Goal: Task Accomplishment & Management: Use online tool/utility

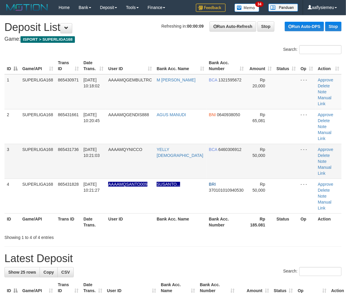
click at [26, 152] on td "SUPERLIGA168" at bounding box center [38, 161] width 36 height 35
drag, startPoint x: 27, startPoint y: 152, endPoint x: 1, endPoint y: 167, distance: 30.2
click at [27, 153] on td "SUPERLIGA168" at bounding box center [38, 161] width 36 height 35
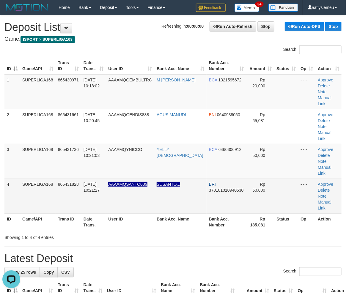
click at [50, 178] on td "SUPERLIGA168" at bounding box center [38, 195] width 36 height 35
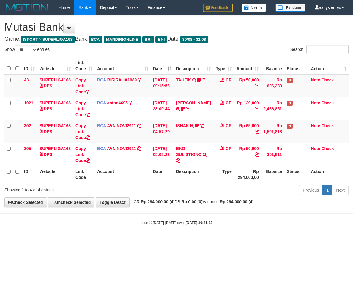
select select "***"
click at [174, 229] on body "Toggle navigation Home Bank Account List Load By Website Group [ISPORT] SUPERLI…" at bounding box center [176, 120] width 353 height 240
select select "***"
click at [147, 204] on div "**********" at bounding box center [176, 111] width 353 height 192
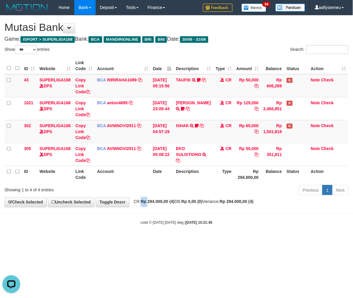
click at [147, 204] on div "**********" at bounding box center [176, 111] width 353 height 192
click at [177, 183] on div "ID Website Link Code Account Date Description Type Amount Balance Status Action…" at bounding box center [176, 120] width 353 height 129
drag, startPoint x: 198, startPoint y: 221, endPoint x: 286, endPoint y: 205, distance: 89.1
click at [199, 221] on strong "2025/08/31 10:21:45" at bounding box center [199, 223] width 27 height 4
click at [180, 228] on body "Toggle navigation Home Bank Account List Load By Website Group [ISPORT] SUPERLI…" at bounding box center [176, 120] width 353 height 240
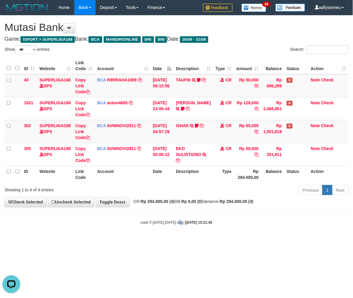
click at [179, 228] on body "Toggle navigation Home Bank Account List Load By Website Group [ISPORT] SUPERLI…" at bounding box center [176, 120] width 353 height 240
click at [178, 228] on body "Toggle navigation Home Bank Account List Load By Website Group [ISPORT] SUPERLI…" at bounding box center [176, 120] width 353 height 240
click at [178, 227] on body "Toggle navigation Home Bank Account List Load By Website Group [ISPORT] SUPERLI…" at bounding box center [176, 120] width 353 height 240
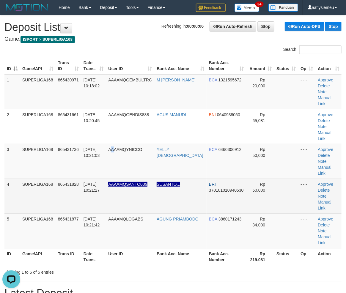
drag, startPoint x: 119, startPoint y: 146, endPoint x: 4, endPoint y: 187, distance: 122.2
click at [118, 146] on td "AAAAMQYNICCO" at bounding box center [130, 161] width 48 height 35
click at [17, 178] on td "4" at bounding box center [11, 195] width 15 height 35
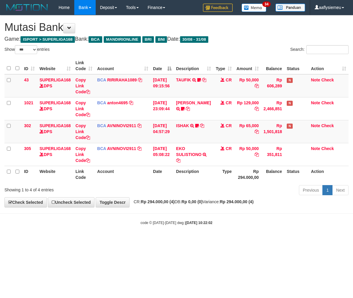
select select "***"
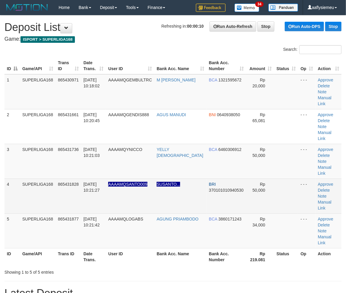
click at [69, 187] on td "865431828" at bounding box center [69, 195] width 26 height 35
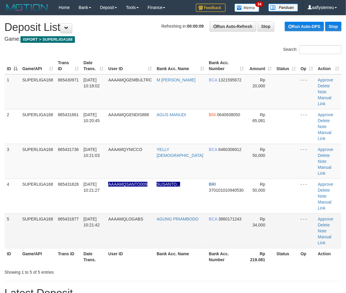
click at [100, 216] on span "31/08/2025 10:21:42" at bounding box center [91, 221] width 16 height 11
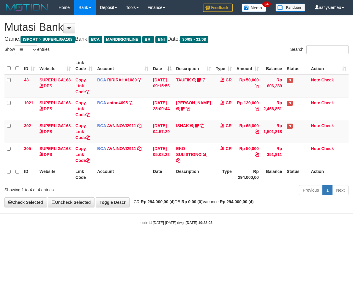
select select "***"
click at [183, 213] on body "Toggle navigation Home Bank Account List Load By Website Group [ISPORT] SUPERLI…" at bounding box center [176, 120] width 353 height 240
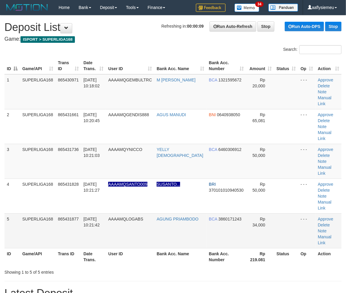
click at [116, 216] on span "AAAAMQLOGABS" at bounding box center [125, 218] width 35 height 5
click at [66, 213] on td "865431877" at bounding box center [69, 230] width 26 height 35
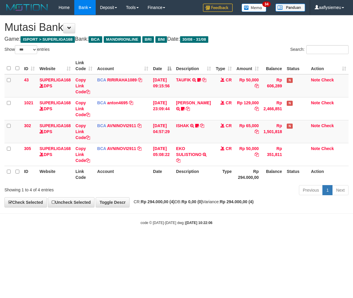
select select "***"
click at [153, 218] on body "Toggle navigation Home Bank Account List Load By Website Group [ISPORT] SUPERLI…" at bounding box center [176, 120] width 353 height 240
click at [186, 185] on div "Previous 1 Next" at bounding box center [249, 190] width 197 height 13
click at [211, 235] on body "Toggle navigation Home Bank Account List Load By Website Group [ISPORT] SUPERLI…" at bounding box center [176, 120] width 353 height 240
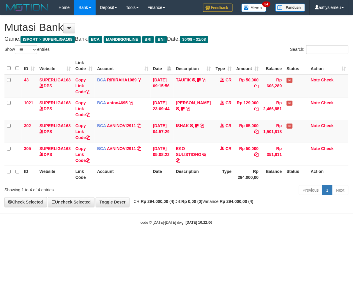
click at [212, 235] on body "Toggle navigation Home Bank Account List Load By Website Group [ISPORT] SUPERLI…" at bounding box center [176, 120] width 353 height 240
select select "***"
click at [187, 228] on body "Toggle navigation Home Bank Account List Load By Website Group [ISPORT] SUPERLI…" at bounding box center [176, 120] width 353 height 240
select select "***"
drag, startPoint x: 190, startPoint y: 195, endPoint x: 99, endPoint y: 223, distance: 95.2
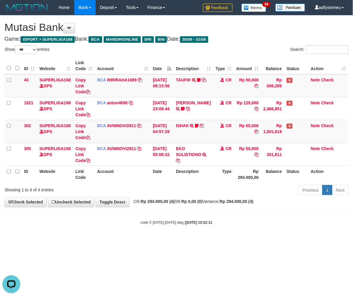
click at [190, 197] on div "Previous 1 Next" at bounding box center [249, 190] width 197 height 13
select select "***"
click at [174, 225] on div "code © 2012-2018 dwg | 2025/08/31 10:22:15" at bounding box center [176, 222] width 353 height 6
click at [173, 225] on div "code © 2012-2018 dwg | 2025/08/31 10:22:15" at bounding box center [176, 222] width 353 height 6
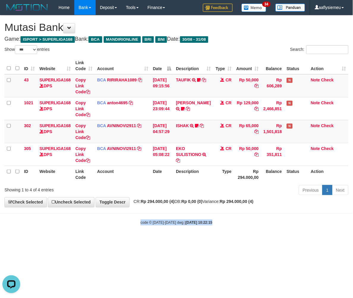
click at [171, 225] on div "code © 2012-2018 dwg | 2025/08/31 10:22:15" at bounding box center [176, 222] width 353 height 6
click at [162, 235] on body "Toggle navigation Home Bank Account List Load By Website Group [ISPORT] SUPERLI…" at bounding box center [176, 120] width 353 height 240
select select "***"
click at [112, 233] on body "Toggle navigation Home Bank Account List Load By Website Group [ISPORT] SUPERLI…" at bounding box center [176, 120] width 353 height 240
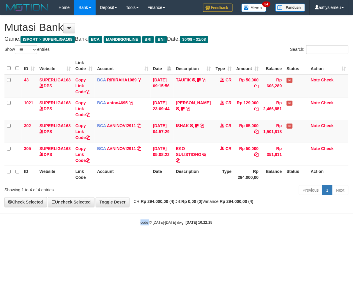
click at [112, 233] on body "Toggle navigation Home Bank Account List Load By Website Group [ISPORT] SUPERLI…" at bounding box center [176, 120] width 353 height 240
select select "***"
drag, startPoint x: 165, startPoint y: 216, endPoint x: 352, endPoint y: 188, distance: 188.3
click at [168, 217] on body "Toggle navigation Home Bank Account List Load By Website Group [ISPORT] SUPERLI…" at bounding box center [176, 120] width 353 height 240
drag, startPoint x: 140, startPoint y: 225, endPoint x: 132, endPoint y: 225, distance: 8.6
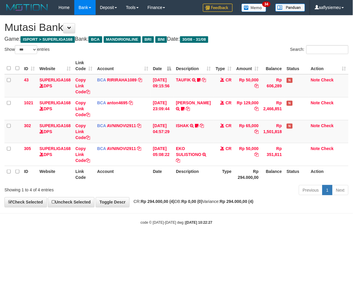
click at [139, 225] on div "code © 2012-2018 dwg | 2025/08/31 10:22:27" at bounding box center [176, 222] width 353 height 6
select select "***"
drag, startPoint x: 158, startPoint y: 248, endPoint x: 238, endPoint y: 229, distance: 81.9
click at [164, 240] on html "Toggle navigation Home Bank Account List Load By Website Group [ISPORT] SUPERLI…" at bounding box center [176, 120] width 353 height 240
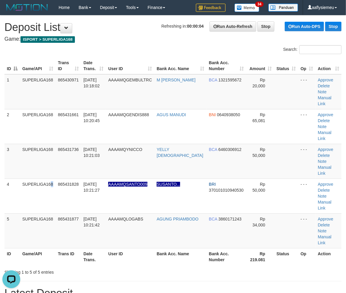
drag, startPoint x: 39, startPoint y: 173, endPoint x: 1, endPoint y: 186, distance: 39.8
click at [38, 178] on td "SUPERLIGA168" at bounding box center [38, 195] width 36 height 35
drag, startPoint x: 52, startPoint y: 154, endPoint x: 45, endPoint y: 160, distance: 9.1
click at [51, 156] on td "SUPERLIGA168" at bounding box center [38, 161] width 36 height 35
drag, startPoint x: 37, startPoint y: 150, endPoint x: 3, endPoint y: 162, distance: 36.1
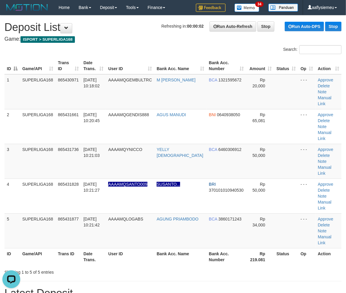
click at [35, 153] on td "SUPERLIGA168" at bounding box center [38, 161] width 36 height 35
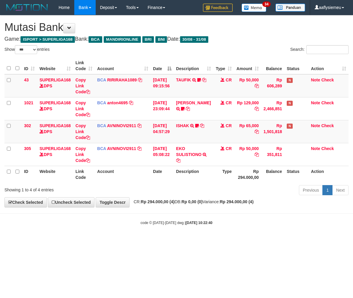
select select "***"
drag, startPoint x: 245, startPoint y: 211, endPoint x: 243, endPoint y: 214, distance: 3.4
click at [244, 213] on body "Toggle navigation Home Bank Account List Load By Website Group [ISPORT] SUPERLI…" at bounding box center [176, 120] width 353 height 240
select select "***"
drag, startPoint x: 172, startPoint y: 195, endPoint x: 171, endPoint y: 198, distance: 3.3
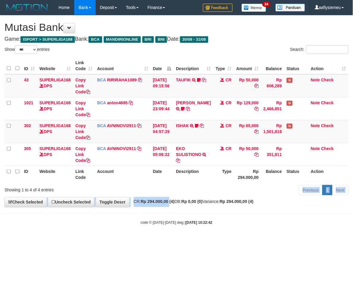
click at [173, 198] on div "**********" at bounding box center [176, 111] width 353 height 192
select select "***"
click at [186, 225] on div "code © [DATE]-[DATE] dwg | [DATE] 10:22:43" at bounding box center [176, 222] width 353 height 6
select select "***"
click at [110, 214] on hr at bounding box center [176, 213] width 353 height 0
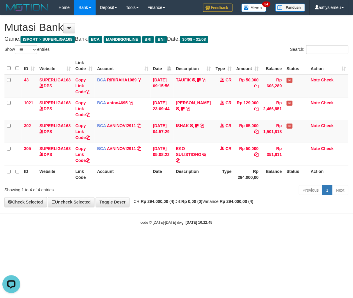
click at [111, 214] on hr at bounding box center [176, 213] width 353 height 0
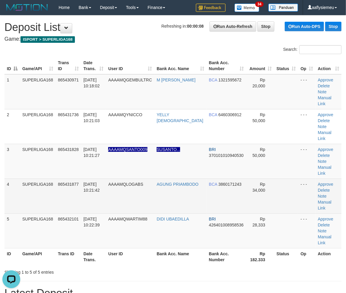
drag, startPoint x: 15, startPoint y: 159, endPoint x: 5, endPoint y: 166, distance: 12.5
click at [7, 165] on tbody "1 SUPERLIGA168 865430971 31/08/2025 10:18:02 AAAAMQGEMBULTRC M FEBRI PRASETYO B…" at bounding box center [172, 161] width 337 height 174
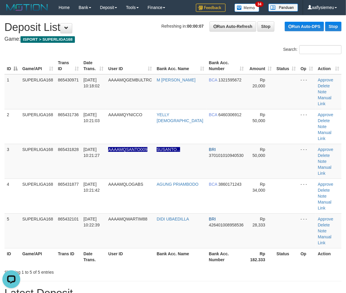
click at [5, 178] on td "4" at bounding box center [11, 195] width 15 height 35
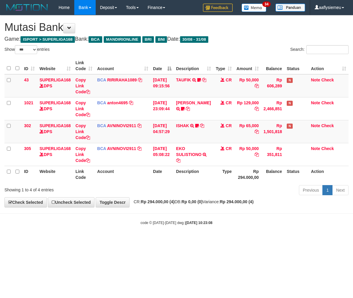
select select "***"
drag, startPoint x: 235, startPoint y: 230, endPoint x: 239, endPoint y: 228, distance: 5.2
click at [234, 230] on body "Toggle navigation Home Bank Account List Load By Website Group [ISPORT] SUPERLI…" at bounding box center [176, 120] width 353 height 240
click at [183, 238] on body "Toggle navigation Home Bank Account List Load By Website Group [ISPORT] SUPERLI…" at bounding box center [176, 120] width 353 height 240
select select "***"
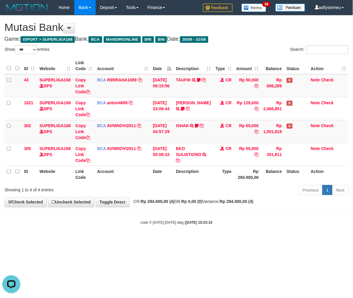
click at [135, 180] on th "Account" at bounding box center [123, 174] width 56 height 17
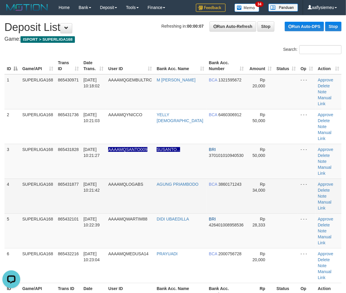
click at [24, 168] on tbody "1 SUPERLIGA168 865430971 [DATE] 10:18:02 AAAAMQGEMBULTRC M [PERSON_NAME] BCA 13…" at bounding box center [172, 178] width 337 height 209
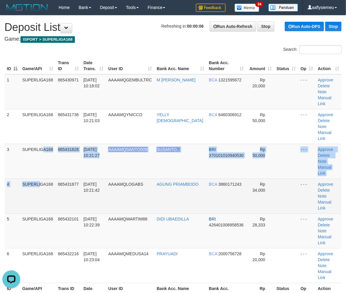
drag, startPoint x: 46, startPoint y: 172, endPoint x: 35, endPoint y: 180, distance: 14.1
click at [37, 179] on td "SUPERLIGA168" at bounding box center [38, 195] width 36 height 35
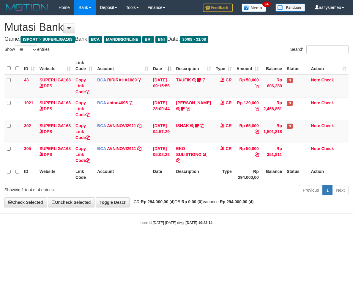
select select "***"
drag, startPoint x: 176, startPoint y: 226, endPoint x: 290, endPoint y: 204, distance: 115.8
click at [178, 225] on body "Toggle navigation Home Bank Account List Load By Website Group [ISPORT] SUPERLI…" at bounding box center [176, 120] width 353 height 240
drag, startPoint x: 201, startPoint y: 217, endPoint x: 227, endPoint y: 208, distance: 27.8
click at [204, 217] on body "Toggle navigation Home Bank Account List Load By Website Group [ISPORT] SUPERLI…" at bounding box center [176, 120] width 353 height 240
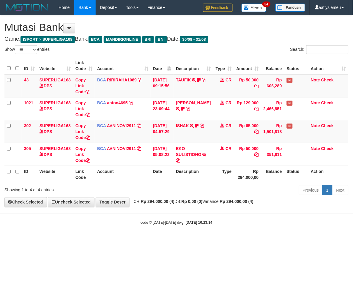
drag, startPoint x: 236, startPoint y: 219, endPoint x: 232, endPoint y: 224, distance: 5.7
click at [234, 223] on body "Toggle navigation Home Bank Account List Load By Website Group [ISPORT] SUPERLI…" at bounding box center [176, 120] width 353 height 240
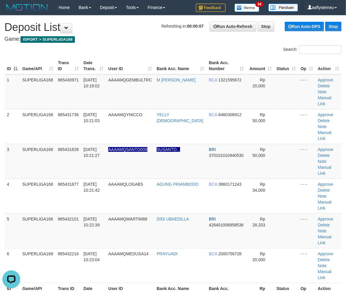
drag, startPoint x: 28, startPoint y: 177, endPoint x: 0, endPoint y: 193, distance: 31.9
click at [18, 189] on tbody "1 SUPERLIGA168 865430971 [DATE] 10:18:02 AAAAMQGEMBULTRC M [PERSON_NAME] BCA 13…" at bounding box center [172, 178] width 337 height 209
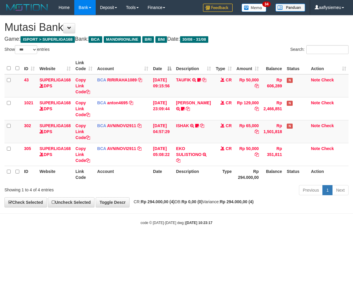
select select "***"
drag, startPoint x: 189, startPoint y: 197, endPoint x: 140, endPoint y: 200, distance: 49.1
click at [189, 197] on div "Previous 1 Next" at bounding box center [249, 190] width 197 height 13
click at [163, 221] on small "code © 2012-2018 dwg | 2025/08/31 10:23:17" at bounding box center [176, 223] width 72 height 4
drag, startPoint x: 177, startPoint y: 227, endPoint x: 351, endPoint y: 202, distance: 175.2
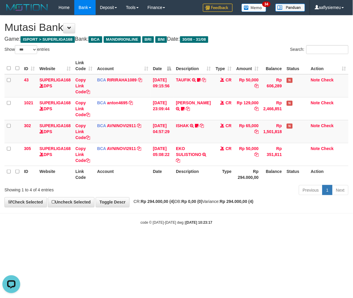
click at [179, 227] on body "Toggle navigation Home Bank Account List Load By Website Group [ISPORT] SUPERLI…" at bounding box center [176, 120] width 353 height 240
drag, startPoint x: 190, startPoint y: 221, endPoint x: 1, endPoint y: 238, distance: 190.5
click at [184, 227] on body "Toggle navigation Home Bank Account List Load By Website Group [ISPORT] SUPERLI…" at bounding box center [176, 120] width 353 height 240
click at [191, 220] on div "code © 2012-2018 dwg | 2025/08/31 10:23:17" at bounding box center [176, 222] width 353 height 6
select select "***"
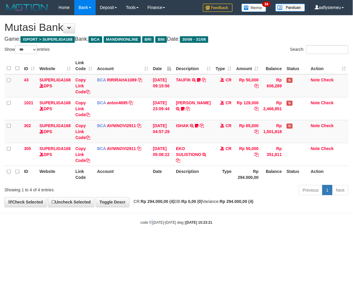
drag, startPoint x: 151, startPoint y: 223, endPoint x: 155, endPoint y: 224, distance: 3.6
click at [154, 224] on small "code © [DATE]-[DATE] dwg | [DATE] 10:23:21" at bounding box center [176, 223] width 72 height 4
click at [153, 215] on body "Toggle navigation Home Bank Account List Load By Website Group [ISPORT] SUPERLI…" at bounding box center [176, 120] width 353 height 240
drag, startPoint x: 94, startPoint y: 210, endPoint x: 1, endPoint y: 217, distance: 94.1
click at [88, 213] on body "Toggle navigation Home Bank Account List Load By Website Group [ISPORT] SUPERLI…" at bounding box center [176, 120] width 353 height 240
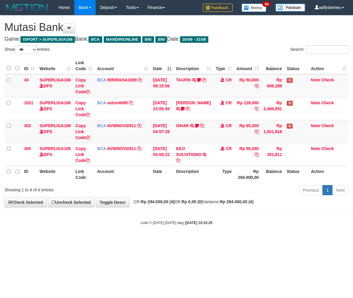
select select "***"
click at [119, 213] on hr at bounding box center [176, 213] width 353 height 0
select select "***"
click at [115, 221] on div "code © [DATE]-[DATE] dwg | [DATE] 10:23:27" at bounding box center [176, 222] width 353 height 6
drag, startPoint x: 115, startPoint y: 221, endPoint x: 200, endPoint y: 203, distance: 87.4
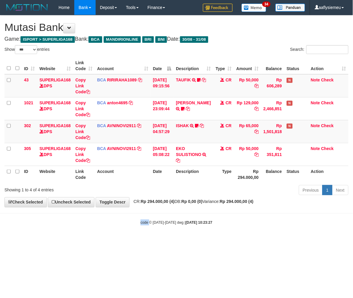
click at [115, 221] on div "code © [DATE]-[DATE] dwg | [DATE] 10:23:27" at bounding box center [176, 222] width 353 height 6
drag, startPoint x: 244, startPoint y: 218, endPoint x: 226, endPoint y: 224, distance: 19.0
click at [243, 219] on body "Toggle navigation Home Bank Account List Load By Website Group [ISPORT] SUPERLI…" at bounding box center [176, 120] width 353 height 240
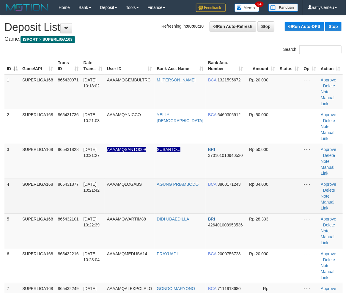
click at [22, 179] on td "SUPERLIGA168" at bounding box center [38, 195] width 36 height 35
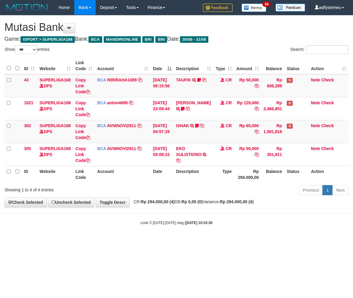
select select "***"
drag, startPoint x: 206, startPoint y: 241, endPoint x: 241, endPoint y: 239, distance: 35.7
click at [208, 240] on html "Toggle navigation Home Bank Account List Load By Website Group [ISPORT] SUPERLI…" at bounding box center [176, 120] width 353 height 240
click at [184, 209] on body "Toggle navigation Home Bank Account List Load By Website Group [ISPORT] SUPERLI…" at bounding box center [176, 120] width 353 height 240
click at [190, 233] on body "Toggle navigation Home Bank Account List Load By Website Group [ISPORT] SUPERLI…" at bounding box center [176, 120] width 353 height 240
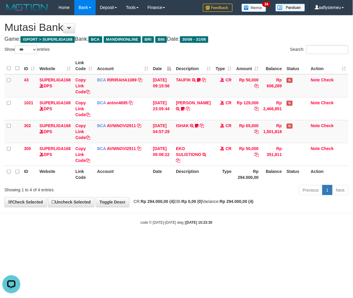
click at [185, 233] on body "Toggle navigation Home Bank Account List Load By Website Group [ISPORT] SUPERLI…" at bounding box center [176, 120] width 353 height 240
click at [158, 231] on body "Toggle navigation Home Bank Account List Load By Website Group [ISPORT] SUPERLI…" at bounding box center [176, 120] width 353 height 240
click at [156, 232] on body "Toggle navigation Home Bank Account List Load By Website Group [ISPORT] SUPERLI…" at bounding box center [176, 120] width 353 height 240
click at [155, 232] on body "Toggle navigation Home Bank Account List Load By Website Group [ISPORT] SUPERLI…" at bounding box center [176, 120] width 353 height 240
click at [156, 231] on body "Toggle navigation Home Bank Account List Load By Website Group [ISPORT] SUPERLI…" at bounding box center [176, 120] width 353 height 240
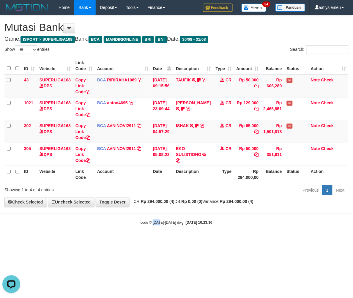
click at [155, 230] on body "Toggle navigation Home Bank Account List Load By Website Group [ISPORT] SUPERLI…" at bounding box center [176, 120] width 353 height 240
click at [155, 229] on body "Toggle navigation Home Bank Account List Load By Website Group [ISPORT] SUPERLI…" at bounding box center [176, 120] width 353 height 240
click at [155, 226] on body "Toggle navigation Home Bank Account List Load By Website Group [ISPORT] SUPERLI…" at bounding box center [176, 120] width 353 height 240
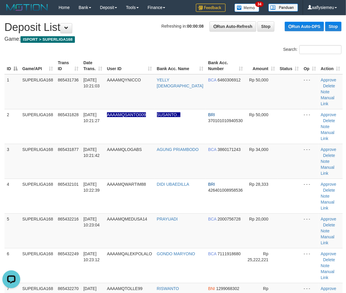
drag, startPoint x: 88, startPoint y: 150, endPoint x: 1, endPoint y: 180, distance: 91.8
click at [79, 158] on tr "3 SUPERLIGA168 865431877 31/08/2025 10:21:42 AAAAMQLOGABS AGUNG PRIAMBODO BCA 3…" at bounding box center [173, 161] width 338 height 35
drag, startPoint x: 4, startPoint y: 164, endPoint x: 0, endPoint y: 167, distance: 5.4
click at [1, 167] on div "ID Game/API Trans ID Date Trans. User ID Bank Acc. Name Bank Acc. Number Amount…" at bounding box center [173, 196] width 346 height 281
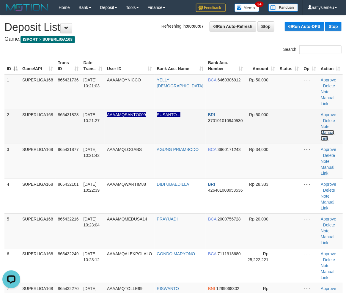
click at [331, 130] on link "Manual Link" at bounding box center [327, 135] width 14 height 11
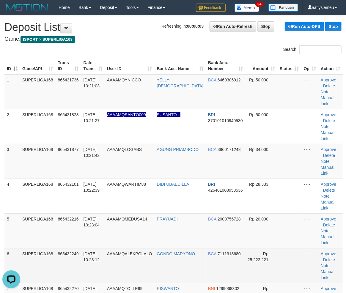
click at [70, 248] on td "865432249" at bounding box center [69, 265] width 26 height 35
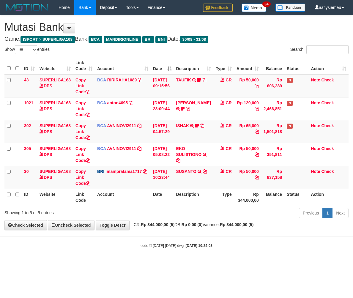
select select "***"
click at [81, 182] on link "Copy Link Code" at bounding box center [82, 177] width 15 height 17
drag, startPoint x: 307, startPoint y: 214, endPoint x: 350, endPoint y: 205, distance: 44.3
click at [308, 214] on link "Previous" at bounding box center [311, 213] width 24 height 10
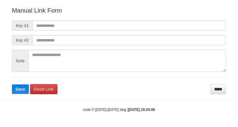
scroll to position [66, 0]
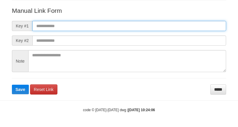
drag, startPoint x: 141, startPoint y: 25, endPoint x: 135, endPoint y: 28, distance: 7.1
click at [141, 25] on input "text" at bounding box center [128, 26] width 193 height 10
paste input "**********"
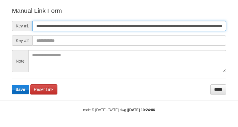
scroll to position [0, 346]
type input "**********"
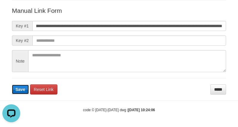
click at [15, 88] on button "Save" at bounding box center [20, 89] width 17 height 10
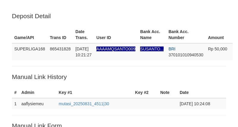
scroll to position [114, 0]
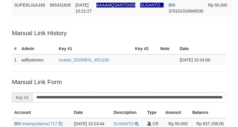
scroll to position [143, 0]
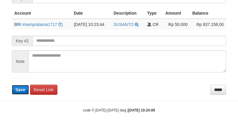
click at [22, 88] on span "Save" at bounding box center [20, 89] width 10 height 5
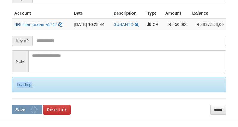
click at [22, 88] on div "Loading.." at bounding box center [119, 84] width 214 height 15
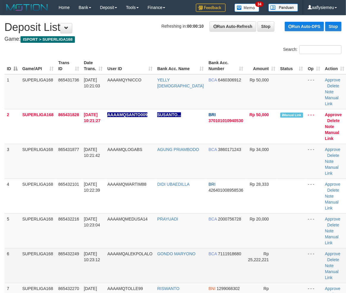
click at [90, 248] on td "31/08/2025 10:23:12" at bounding box center [92, 265] width 23 height 35
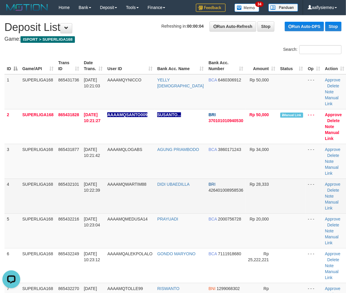
click at [94, 183] on td "31/08/2025 10:22:39" at bounding box center [92, 195] width 23 height 35
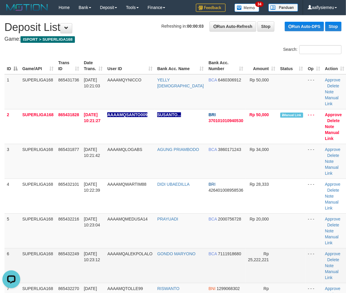
click at [33, 219] on td "SUPERLIGA168" at bounding box center [38, 230] width 36 height 35
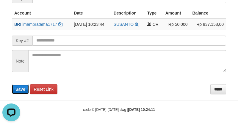
click at [23, 87] on span "Save" at bounding box center [20, 89] width 10 height 5
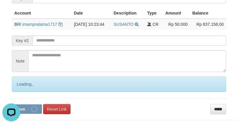
click at [24, 91] on div "Loading.." at bounding box center [119, 84] width 214 height 15
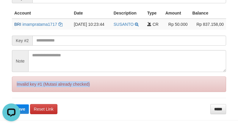
click at [24, 91] on div "Invalid key #1 (Mutasi already checked)" at bounding box center [119, 84] width 214 height 15
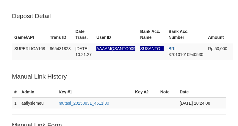
scroll to position [52, 0]
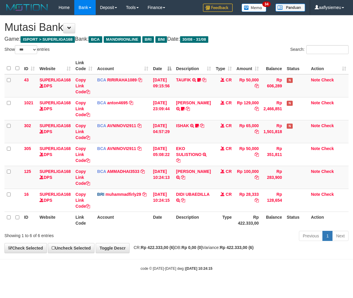
select select "***"
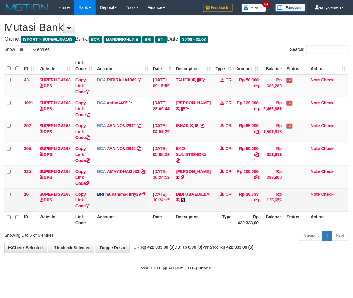
click at [181, 202] on icon at bounding box center [183, 200] width 4 height 4
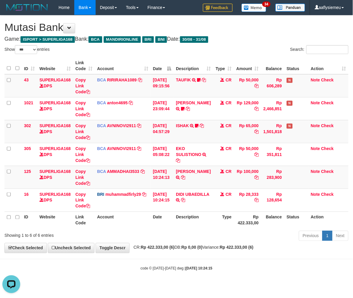
drag, startPoint x: 236, startPoint y: 266, endPoint x: 352, endPoint y: 241, distance: 118.3
click at [239, 266] on div "code © 2012-2018 dwg | 2025/08/31 10:24:15" at bounding box center [176, 268] width 353 height 6
click at [238, 254] on body "Toggle navigation Home Bank Account List Load By Website Group [ISPORT] SUPERLI…" at bounding box center [176, 143] width 353 height 286
click at [236, 254] on body "Toggle navigation Home Bank Account List Load By Website Group [ISPORT] SUPERLI…" at bounding box center [176, 143] width 353 height 286
click at [236, 253] on body "Toggle navigation Home Bank Account List Load By Website Group [ISPORT] SUPERLI…" at bounding box center [176, 143] width 353 height 286
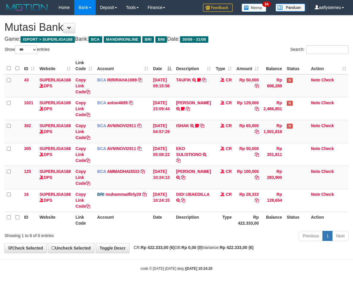
select select "***"
click at [174, 222] on th "Date" at bounding box center [162, 219] width 23 height 17
click at [178, 222] on th "Description" at bounding box center [192, 219] width 39 height 17
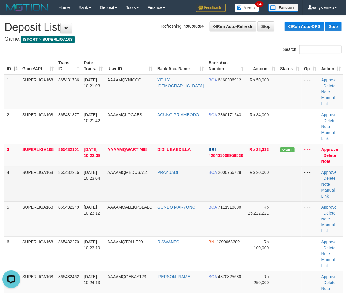
click at [56, 177] on td "865432216" at bounding box center [69, 184] width 26 height 35
click at [7, 170] on td "4" at bounding box center [11, 184] width 15 height 35
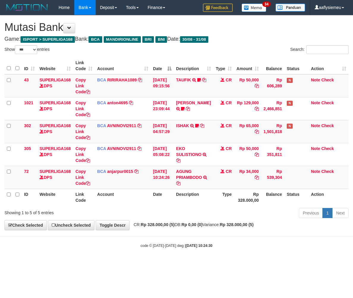
select select "***"
drag, startPoint x: 189, startPoint y: 207, endPoint x: 170, endPoint y: 212, distance: 19.0
click at [186, 208] on div "Previous 1 Next" at bounding box center [249, 213] width 197 height 13
click at [130, 207] on div "Showing 1 to 5 of 5 entries" at bounding box center [73, 211] width 138 height 8
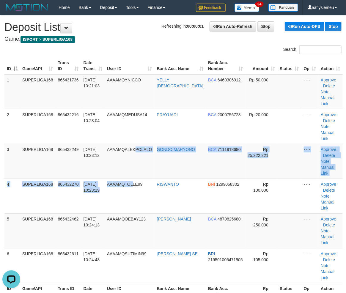
drag, startPoint x: 139, startPoint y: 159, endPoint x: 1, endPoint y: 197, distance: 143.7
click at [135, 170] on tbody "1 SUPERLIGA168 865431736 [DATE] 10:21:03 AAAAMQYNICCO YELLY [DEMOGRAPHIC_DATA] …" at bounding box center [173, 178] width 338 height 209
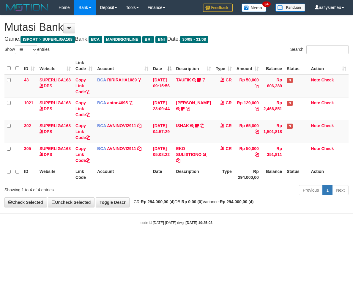
select select "***"
drag, startPoint x: 192, startPoint y: 226, endPoint x: 351, endPoint y: 193, distance: 163.1
click at [203, 227] on body "Toggle navigation Home Bank Account List Load By Website Group [ISPORT] SUPERLI…" at bounding box center [176, 120] width 353 height 240
click at [213, 238] on body "Toggle navigation Home Bank Account List Load By Website Group [ISPORT] SUPERLI…" at bounding box center [176, 120] width 353 height 240
select select "***"
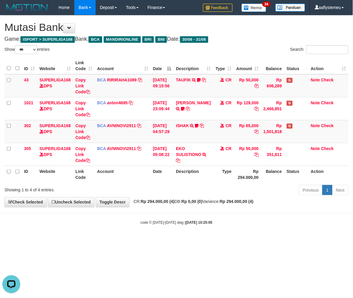
click at [218, 228] on body "Toggle navigation Home Bank Account List Load By Website Group [ISPORT] SUPERLI…" at bounding box center [176, 120] width 353 height 240
select select "***"
click at [162, 230] on body "Toggle navigation Home Bank Account List Load By Website Group [ISPORT] SUPERLI…" at bounding box center [176, 120] width 353 height 240
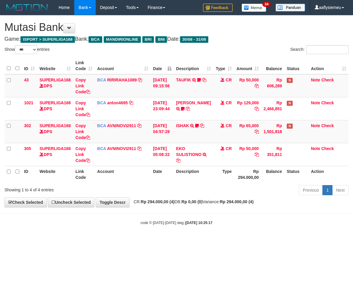
select select "***"
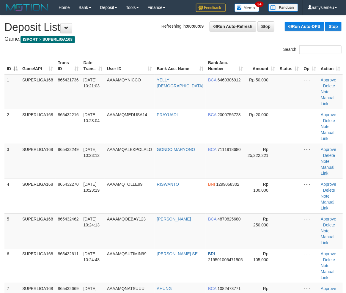
click at [3, 126] on div "ID Game/API Trans ID Date Trans. User ID Bank Acc. Name Bank Acc. Number Amount…" at bounding box center [173, 196] width 346 height 281
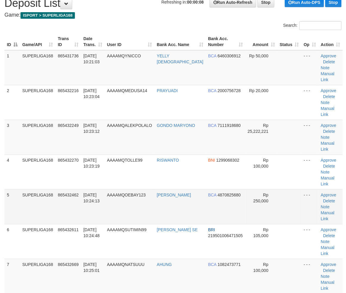
scroll to position [66, 0]
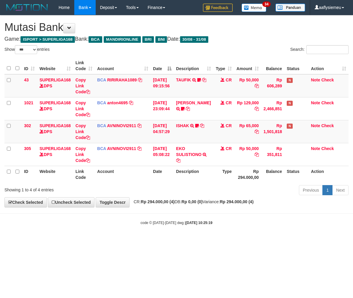
select select "***"
drag, startPoint x: 261, startPoint y: 230, endPoint x: 348, endPoint y: 186, distance: 97.2
click at [261, 230] on body "Toggle navigation Home Bank Account List Load By Website Group [ISPORT] SUPERLI…" at bounding box center [176, 120] width 353 height 240
drag, startPoint x: 212, startPoint y: 238, endPoint x: 205, endPoint y: 244, distance: 9.7
click at [205, 240] on html "Toggle navigation Home Bank Account List Load By Website Group [ISPORT] SUPERLI…" at bounding box center [176, 120] width 353 height 240
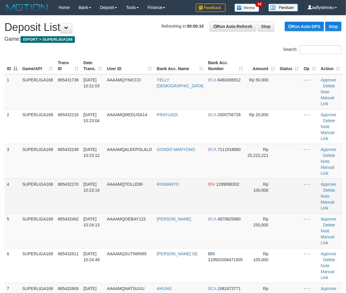
click at [14, 186] on td "4" at bounding box center [11, 195] width 15 height 35
drag, startPoint x: 57, startPoint y: 182, endPoint x: 1, endPoint y: 201, distance: 59.4
click at [56, 183] on td "865432270" at bounding box center [69, 195] width 26 height 35
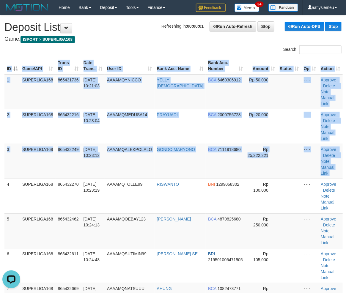
drag, startPoint x: 4, startPoint y: 169, endPoint x: 0, endPoint y: 170, distance: 4.3
click at [1, 170] on div "ID Game/API Trans ID Date Trans. User ID Bank Acc. Name Bank Acc. Number Amount…" at bounding box center [173, 196] width 346 height 281
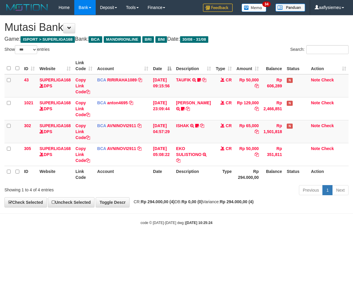
select select "***"
drag, startPoint x: 181, startPoint y: 230, endPoint x: 197, endPoint y: 229, distance: 15.5
click at [181, 230] on body "Toggle navigation Home Bank Account List Load By Website Group [ISPORT] SUPERLI…" at bounding box center [176, 120] width 353 height 240
click at [219, 240] on html "Toggle navigation Home Bank Account List Load By Website Group [ISPORT] SUPERLI…" at bounding box center [176, 120] width 353 height 240
drag, startPoint x: 203, startPoint y: 226, endPoint x: 193, endPoint y: 229, distance: 10.7
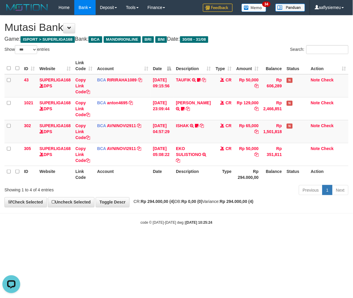
click at [203, 227] on body "Toggle navigation Home Bank Account List Load By Website Group [ISPORT] SUPERLI…" at bounding box center [176, 120] width 353 height 240
click at [189, 240] on html "Toggle navigation Home Bank Account List Load By Website Group [ISPORT] SUPERLI…" at bounding box center [176, 120] width 353 height 240
click at [187, 233] on body "Toggle navigation Home Bank Account List Load By Website Group [ISPORT] SUPERLI…" at bounding box center [176, 120] width 353 height 240
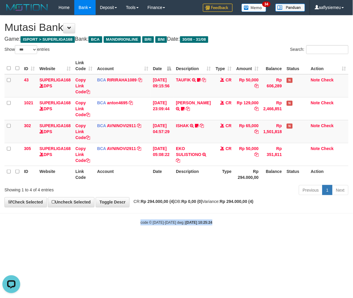
click at [187, 233] on body "Toggle navigation Home Bank Account List Load By Website Group [ISPORT] SUPERLI…" at bounding box center [176, 120] width 353 height 240
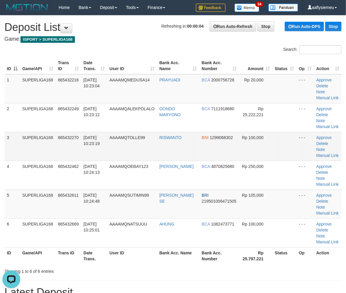
click at [59, 150] on td "865432270" at bounding box center [69, 146] width 26 height 29
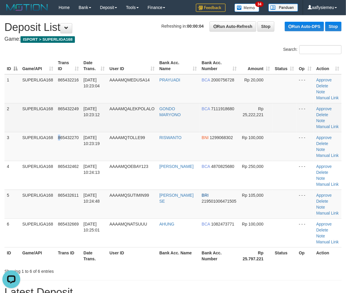
click at [34, 123] on td "SUPERLIGA168" at bounding box center [38, 117] width 36 height 29
click at [33, 122] on td "SUPERLIGA168" at bounding box center [38, 117] width 36 height 29
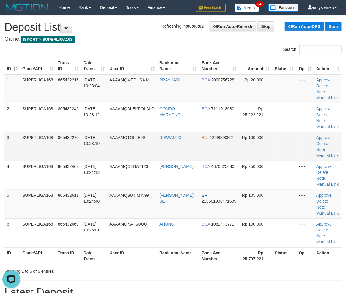
drag, startPoint x: 25, startPoint y: 138, endPoint x: 12, endPoint y: 147, distance: 15.8
click at [25, 140] on td "SUPERLIGA168" at bounding box center [38, 146] width 36 height 29
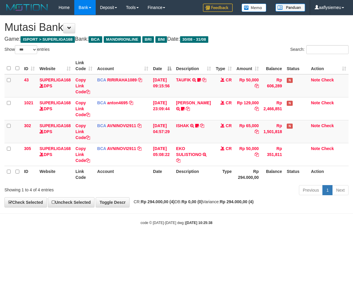
select select "***"
click at [161, 208] on body "Toggle navigation Home Bank Account List Load By Website Group [ISPORT] SUPERLI…" at bounding box center [176, 120] width 353 height 240
click at [203, 225] on div "code © [DATE]-[DATE] dwg | [DATE] 10:25:38" at bounding box center [176, 222] width 353 height 6
drag, startPoint x: 186, startPoint y: 235, endPoint x: 178, endPoint y: 236, distance: 7.5
click at [186, 235] on body "Toggle navigation Home Bank Account List Load By Website Group [ISPORT] SUPERLI…" at bounding box center [176, 120] width 353 height 240
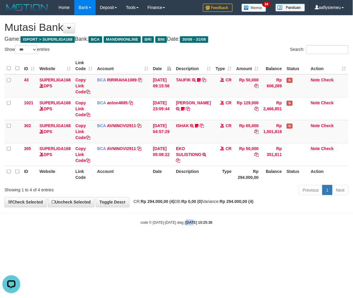
click at [185, 235] on body "Toggle navigation Home Bank Account List Load By Website Group [ISPORT] SUPERLI…" at bounding box center [176, 120] width 353 height 240
click at [165, 221] on small "code © 2012-2018 dwg | 2025/08/31 10:25:38" at bounding box center [176, 223] width 72 height 4
click at [188, 216] on body "Toggle navigation Home Bank Account List Load By Website Group [ISPORT] SUPERLI…" at bounding box center [176, 120] width 353 height 240
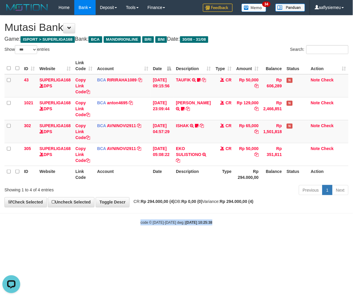
click at [188, 217] on body "Toggle navigation Home Bank Account List Load By Website Group [ISPORT] SUPERLI…" at bounding box center [176, 120] width 353 height 240
click at [187, 217] on body "Toggle navigation Home Bank Account List Load By Website Group [ISPORT] SUPERLI…" at bounding box center [176, 120] width 353 height 240
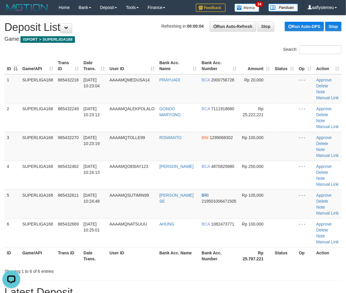
drag, startPoint x: 47, startPoint y: 165, endPoint x: 1, endPoint y: 188, distance: 51.5
click at [44, 168] on td "SUPERLIGA168" at bounding box center [38, 175] width 36 height 29
click at [22, 190] on tbody "1 SUPERLIGA168 865432216 31/08/2025 10:23:04 AAAAMQMEDUSA14 PRAYUADI BCA 200075…" at bounding box center [172, 160] width 337 height 173
drag, startPoint x: 24, startPoint y: 185, endPoint x: 1, endPoint y: 191, distance: 23.3
click at [21, 186] on td "SUPERLIGA168" at bounding box center [38, 175] width 36 height 29
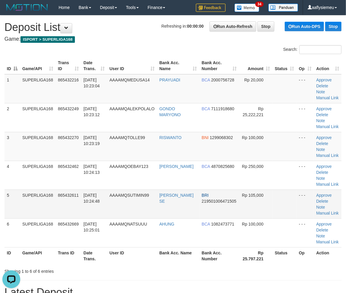
drag, startPoint x: 10, startPoint y: 206, endPoint x: 0, endPoint y: 210, distance: 10.3
click at [8, 207] on td "5" at bounding box center [11, 203] width 15 height 29
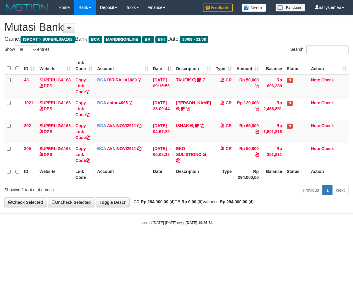
select select "***"
click at [172, 209] on body "Toggle navigation Home Bank Account List Load By Website Group [ISPORT] SUPERLI…" at bounding box center [176, 120] width 353 height 240
click at [189, 209] on body "Toggle navigation Home Bank Account List Load By Website Group [ISPORT] SUPERLI…" at bounding box center [176, 120] width 353 height 240
click at [245, 228] on body "Toggle navigation Home Bank Account List Load By Website Group [ISPORT] SUPERLI…" at bounding box center [176, 120] width 353 height 240
click at [216, 233] on body "Toggle navigation Home Bank Account List Load By Website Group [ISPORT] SUPERLI…" at bounding box center [176, 120] width 353 height 240
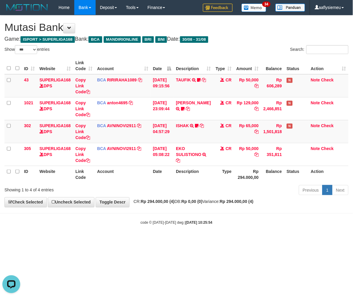
click at [167, 240] on body "Toggle navigation Home Bank Account List Load By Website Group [ISPORT] SUPERLI…" at bounding box center [176, 120] width 353 height 240
drag, startPoint x: 216, startPoint y: 230, endPoint x: 112, endPoint y: 205, distance: 107.0
click at [217, 230] on body "Toggle navigation Home Bank Account List Load By Website Group [ISPORT] SUPERLI…" at bounding box center [176, 120] width 353 height 240
select select "***"
drag, startPoint x: 180, startPoint y: 229, endPoint x: 325, endPoint y: 206, distance: 146.8
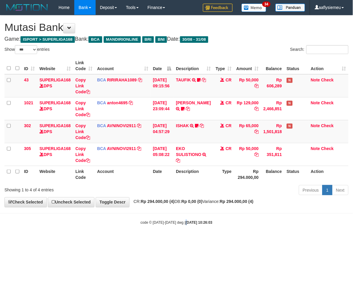
click at [182, 229] on body "Toggle navigation Home Bank Account List Load By Website Group [ISPORT] SUPERLI…" at bounding box center [176, 120] width 353 height 240
click at [199, 232] on body "Toggle navigation Home Bank Account List Load By Website Group [ISPORT] SUPERLI…" at bounding box center [176, 120] width 353 height 240
click at [190, 240] on html "Toggle navigation Home Bank Account List Load By Website Group [ISPORT] SUPERLI…" at bounding box center [176, 120] width 353 height 240
drag, startPoint x: 151, startPoint y: 248, endPoint x: 11, endPoint y: 260, distance: 139.8
click at [147, 240] on html "Toggle navigation Home Bank Account List Load By Website Group [ISPORT] SUPERLI…" at bounding box center [176, 120] width 353 height 240
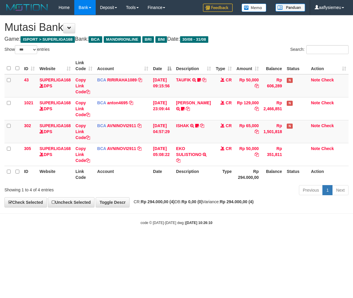
select select "***"
drag, startPoint x: 179, startPoint y: 219, endPoint x: 185, endPoint y: 217, distance: 5.9
click at [179, 220] on body "Toggle navigation Home Bank Account List Load By Website Group [ISPORT] SUPERLI…" at bounding box center [176, 120] width 353 height 240
click at [239, 224] on body "Toggle navigation Home Bank Account List Load By Website Group [ISPORT] SUPERLI…" at bounding box center [176, 120] width 353 height 240
click at [266, 221] on div "code © 2012-2018 dwg | 2025/08/31 10:26:10" at bounding box center [176, 222] width 353 height 6
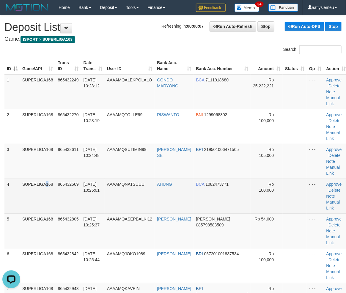
click at [33, 178] on td "SUPERLIGA168" at bounding box center [38, 195] width 36 height 35
click at [63, 178] on td "865432669" at bounding box center [69, 195] width 26 height 35
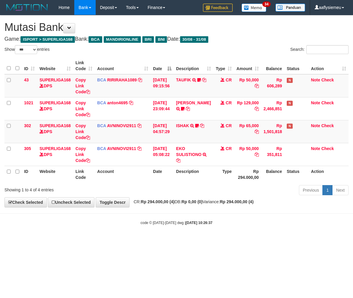
select select "***"
click at [265, 207] on div "**********" at bounding box center [176, 111] width 353 height 192
click at [263, 208] on body "Toggle navigation Home Bank Account List Load By Website Group [ISPORT] SUPERLI…" at bounding box center [176, 120] width 353 height 240
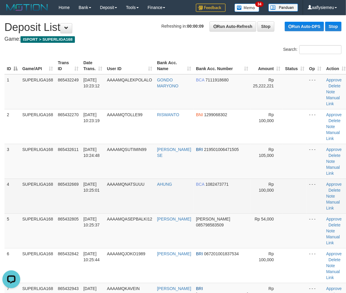
click at [16, 178] on td "4" at bounding box center [11, 195] width 15 height 35
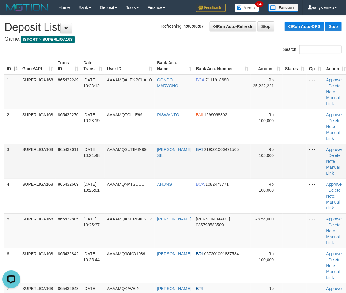
click at [117, 149] on td "AAAAMQSUTIMIN99" at bounding box center [130, 161] width 50 height 35
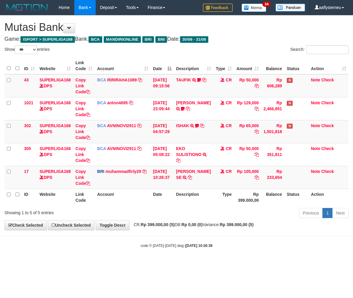
select select "***"
click at [188, 179] on icon at bounding box center [190, 177] width 4 height 4
click at [215, 251] on body "Toggle navigation Home Bank Account List Load By Website Group [ISPORT] SUPERLI…" at bounding box center [176, 131] width 353 height 263
click at [223, 245] on div "code © 2012-2018 dwg | 2025/08/31 10:26:39" at bounding box center [176, 245] width 353 height 6
click at [302, 214] on link "Previous" at bounding box center [311, 213] width 24 height 10
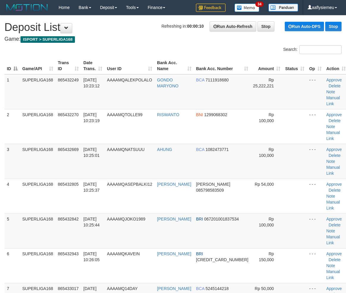
scroll to position [220, 0]
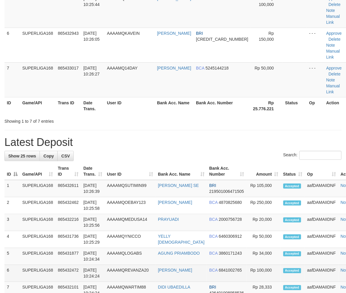
click at [30, 265] on td "SUPERLIGA168" at bounding box center [38, 273] width 36 height 17
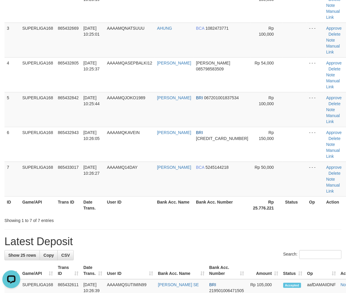
scroll to position [88, 0]
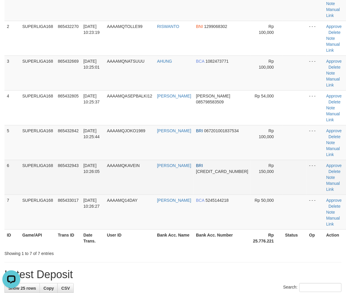
click at [92, 163] on span "[DATE] 10:26:05" at bounding box center [91, 168] width 16 height 11
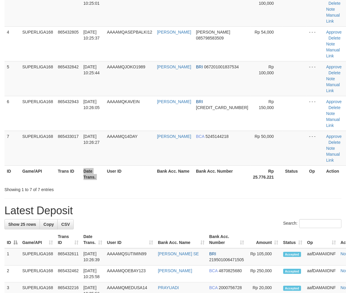
scroll to position [88, 0]
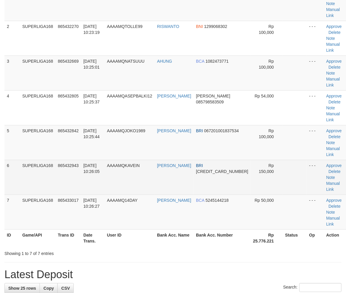
click at [70, 160] on td "865432943" at bounding box center [69, 177] width 26 height 35
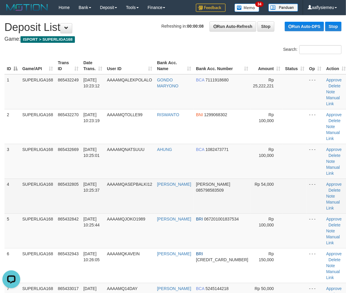
scroll to position [0, 0]
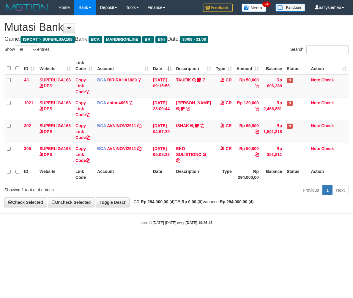
select select "***"
click at [227, 226] on body "Toggle navigation Home Bank Account List Load By Website Group [ISPORT] SUPERLI…" at bounding box center [176, 120] width 353 height 240
select select "***"
click at [298, 220] on div "code © 2012-2018 dwg | 2025/08/31 10:26:45" at bounding box center [176, 222] width 353 height 6
click at [241, 224] on div "code © 2012-2018 dwg | 2025/08/31 10:26:45" at bounding box center [176, 222] width 353 height 6
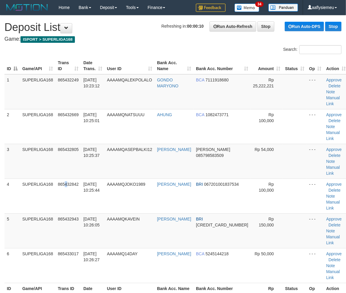
drag, startPoint x: 66, startPoint y: 170, endPoint x: 1, endPoint y: 191, distance: 68.5
click at [64, 178] on td "865432842" at bounding box center [69, 195] width 26 height 35
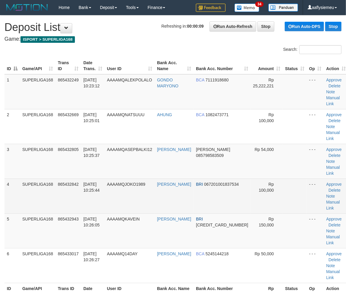
drag, startPoint x: 46, startPoint y: 180, endPoint x: 35, endPoint y: 185, distance: 11.8
click at [45, 181] on td "SUPERLIGA168" at bounding box center [38, 195] width 36 height 35
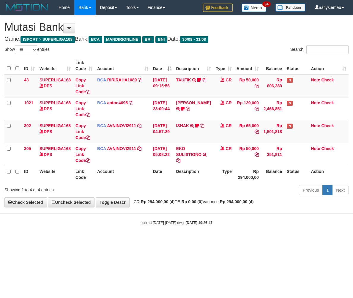
select select "***"
click at [227, 226] on body "Toggle navigation Home Bank Account List Load By Website Group [ISPORT] SUPERLI…" at bounding box center [176, 120] width 353 height 240
click at [226, 226] on body "Toggle navigation Home Bank Account List Load By Website Group [ISPORT] SUPERLI…" at bounding box center [176, 120] width 353 height 240
select select "***"
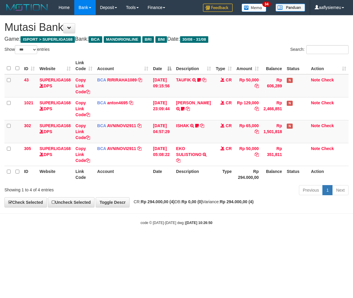
select select "***"
drag, startPoint x: 153, startPoint y: 222, endPoint x: 177, endPoint y: 217, distance: 24.2
click at [153, 222] on small "code © [DATE]-[DATE] dwg | [DATE] 10:26:50" at bounding box center [176, 223] width 72 height 4
click at [165, 225] on div "code © [DATE]-[DATE] dwg | [DATE] 10:26:50" at bounding box center [176, 222] width 353 height 6
select select "***"
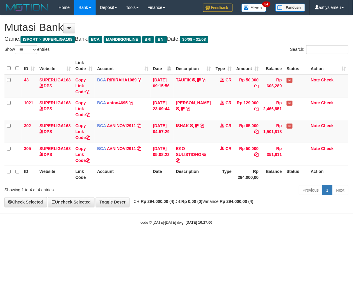
click at [168, 227] on body "Toggle navigation Home Bank Account List Load By Website Group [ISPORT] SUPERLI…" at bounding box center [176, 120] width 353 height 240
click at [167, 227] on body "Toggle navigation Home Bank Account List Load By Website Group [ISPORT] SUPERLI…" at bounding box center [176, 120] width 353 height 240
click at [194, 203] on strong "Rp 0,00 (0)" at bounding box center [191, 201] width 21 height 5
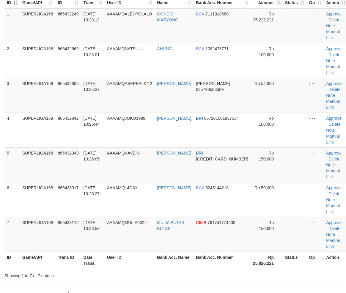
scroll to position [12, 0]
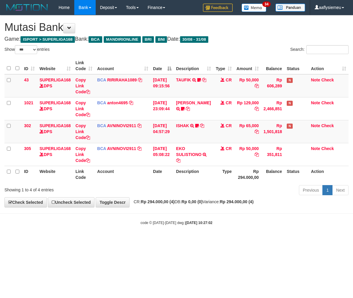
select select "***"
drag, startPoint x: 229, startPoint y: 214, endPoint x: 235, endPoint y: 214, distance: 6.8
click at [229, 214] on body "Toggle navigation Home Bank Account List Load By Website Group [ISPORT] SUPERLI…" at bounding box center [176, 120] width 353 height 240
click at [246, 223] on div "code © 2012-2018 dwg | 2025/08/31 10:27:03" at bounding box center [176, 222] width 353 height 6
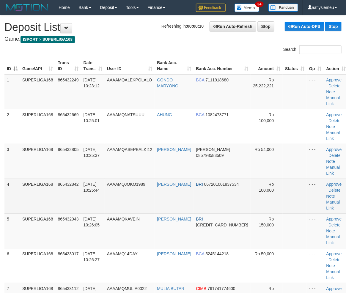
drag, startPoint x: 105, startPoint y: 148, endPoint x: 57, endPoint y: 169, distance: 51.9
click at [105, 149] on td "[DATE] 10:25:37" at bounding box center [92, 161] width 23 height 35
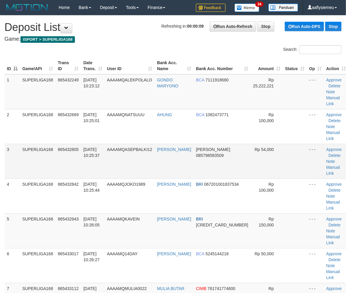
drag, startPoint x: 83, startPoint y: 152, endPoint x: 77, endPoint y: 156, distance: 7.7
click at [84, 153] on td "31/08/2025 10:25:37" at bounding box center [92, 161] width 23 height 35
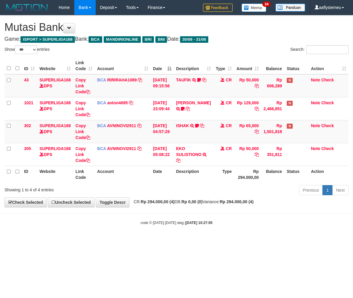
select select "***"
click at [247, 211] on body "Toggle navigation Home Bank Account List Load By Website Group [ISPORT] SUPERLI…" at bounding box center [176, 120] width 353 height 240
select select "***"
click at [247, 211] on body "Toggle navigation Home Bank Account List Load By Website Group [ISPORT] SUPERLI…" at bounding box center [176, 120] width 353 height 240
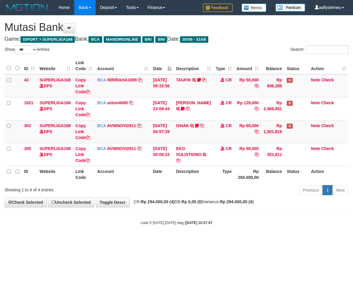
select select "***"
click at [247, 211] on body "Toggle navigation Home Bank Account List Load By Website Group [ISPORT] SUPERLI…" at bounding box center [176, 120] width 353 height 240
click at [246, 211] on body "Toggle navigation Home Bank Account List Load By Website Group [ISPORT] SUPERLI…" at bounding box center [176, 120] width 353 height 240
click at [214, 199] on div "**********" at bounding box center [176, 111] width 353 height 192
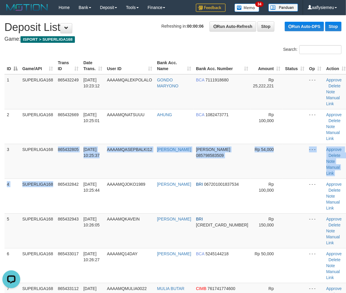
drag, startPoint x: 58, startPoint y: 159, endPoint x: 0, endPoint y: 178, distance: 60.7
click at [51, 164] on tbody "1 SUPERLIGA168 865432249 31/08/2025 10:23:12 AAAAMQALEKPOLALO GONDO MARYONO BCA…" at bounding box center [175, 196] width 343 height 244
drag, startPoint x: 18, startPoint y: 189, endPoint x: 1, endPoint y: 195, distance: 18.0
click at [17, 189] on tbody "1 SUPERLIGA168 865432249 31/08/2025 10:23:12 AAAAMQALEKPOLALO GONDO MARYONO BCA…" at bounding box center [175, 196] width 343 height 244
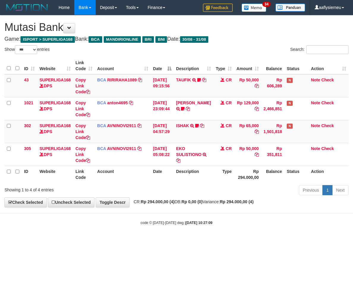
select select "***"
click at [174, 209] on body "Toggle navigation Home Bank Account List Load By Website Group [ISPORT] SUPERLI…" at bounding box center [176, 120] width 353 height 240
click at [204, 183] on div "ID Website Link Code Account Date Description Type Amount Balance Status Action…" at bounding box center [176, 120] width 353 height 129
drag, startPoint x: 191, startPoint y: 217, endPoint x: 352, endPoint y: 185, distance: 164.1
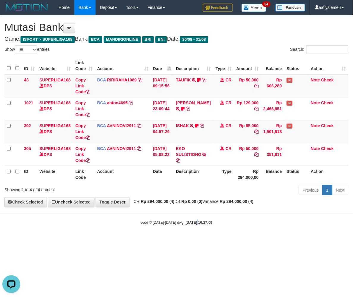
click at [192, 217] on body "Toggle navigation Home Bank Account List Load By Website Group [ISPORT] SUPERLI…" at bounding box center [176, 120] width 353 height 240
drag, startPoint x: 227, startPoint y: 231, endPoint x: 234, endPoint y: 229, distance: 6.5
click at [227, 231] on body "Toggle navigation Home Bank Account List Load By Website Group [ISPORT] SUPERLI…" at bounding box center [176, 120] width 353 height 240
click at [187, 240] on html "Toggle navigation Home Bank Account List Load By Website Group [ISPORT] SUPERLI…" at bounding box center [176, 120] width 353 height 240
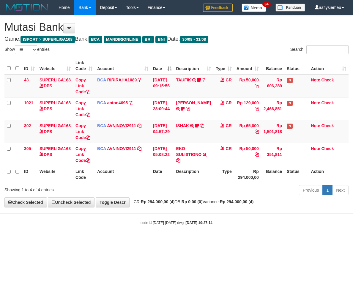
select select "***"
click at [243, 217] on body "Toggle navigation Home Bank Account List Load By Website Group [ISPORT] SUPERLI…" at bounding box center [176, 120] width 353 height 240
click at [215, 221] on div "code © 2012-2018 dwg | 2025/08/31 10:27:15" at bounding box center [176, 222] width 353 height 6
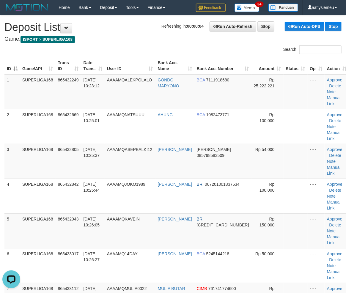
drag, startPoint x: 33, startPoint y: 184, endPoint x: 1, endPoint y: 200, distance: 36.0
click at [25, 191] on tbody "1 SUPERLIGA168 865432249 [DATE] 10:23:12 AAAAMQALEKPOLALO GONDO MARYONO BCA 711…" at bounding box center [176, 213] width 344 height 278
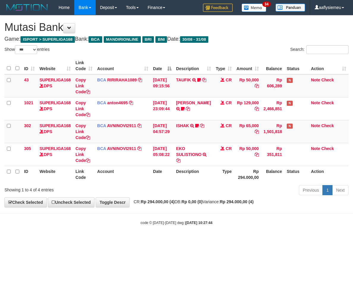
select select "***"
drag, startPoint x: 176, startPoint y: 227, endPoint x: 352, endPoint y: 195, distance: 178.6
click at [178, 227] on body "Toggle navigation Home Bank Account List Load By Website Group [ISPORT] SUPERLI…" at bounding box center [176, 120] width 353 height 240
click at [160, 226] on body "Toggle navigation Home Bank Account List Load By Website Group [ISPORT] SUPERLI…" at bounding box center [176, 120] width 353 height 240
click at [206, 224] on div "code © [DATE]-[DATE] dwg | [DATE] 10:27:44" at bounding box center [176, 222] width 353 height 6
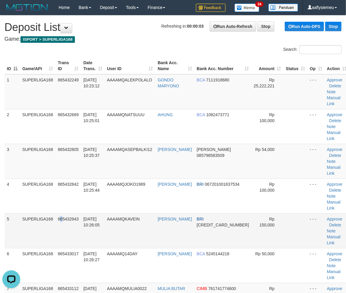
drag, startPoint x: 61, startPoint y: 189, endPoint x: 57, endPoint y: 190, distance: 4.6
click at [59, 213] on td "865432943" at bounding box center [69, 230] width 26 height 35
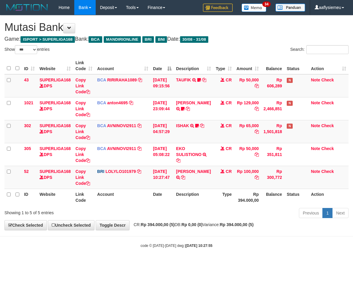
select select "***"
click at [118, 239] on body "Toggle navigation Home Bank Account List Load By Website Group [ISPORT] SUPERLI…" at bounding box center [176, 131] width 353 height 263
click at [173, 226] on strong "Rp 394.000,00 (5)" at bounding box center [158, 224] width 34 height 5
click at [343, 192] on th "Action" at bounding box center [328, 197] width 40 height 17
click at [152, 230] on body "Toggle navigation Home Bank Account List Load By Website Group [ISPORT] SUPERLI…" at bounding box center [176, 131] width 353 height 263
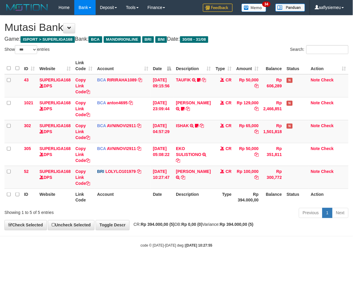
click at [151, 230] on body "Toggle navigation Home Bank Account List Load By Website Group [ISPORT] SUPERLI…" at bounding box center [176, 131] width 353 height 263
drag, startPoint x: 171, startPoint y: 233, endPoint x: 160, endPoint y: 234, distance: 10.5
click at [171, 233] on body "Toggle navigation Home Bank Account List Load By Website Group [ISPORT] SUPERLI…" at bounding box center [176, 131] width 353 height 263
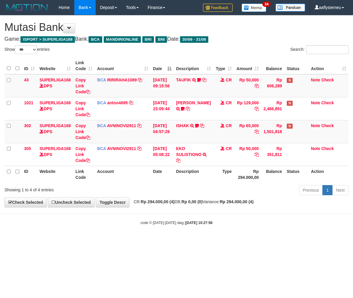
select select "***"
click at [188, 233] on body "Toggle navigation Home Bank Account List Load By Website Group [ISPORT] SUPERLI…" at bounding box center [176, 120] width 353 height 240
click at [298, 197] on div "**********" at bounding box center [176, 111] width 353 height 192
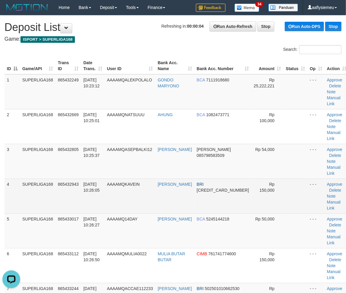
drag, startPoint x: 35, startPoint y: 178, endPoint x: 0, endPoint y: 190, distance: 36.6
click at [34, 179] on td "SUPERLIGA168" at bounding box center [38, 195] width 36 height 35
drag, startPoint x: 53, startPoint y: 167, endPoint x: 54, endPoint y: 171, distance: 4.0
click at [54, 178] on td "SUPERLIGA168" at bounding box center [38, 195] width 36 height 35
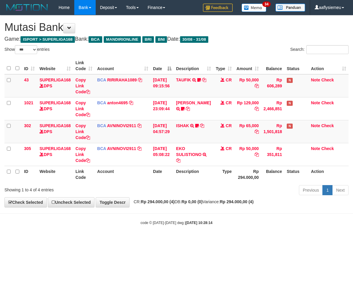
select select "***"
click at [216, 223] on div "code © 2012-2018 dwg | 2025/08/31 10:28:14" at bounding box center [176, 222] width 353 height 6
click at [278, 224] on div "code © 2012-2018 dwg | 2025/08/31 10:28:14" at bounding box center [176, 222] width 353 height 6
click at [287, 224] on div "code © 2012-2018 dwg | 2025/08/31 10:28:14" at bounding box center [176, 222] width 353 height 6
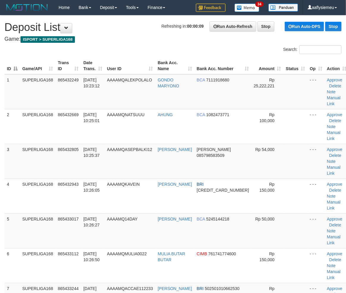
drag, startPoint x: 60, startPoint y: 172, endPoint x: 0, endPoint y: 193, distance: 63.4
click at [60, 178] on td "865432943" at bounding box center [69, 195] width 26 height 35
drag, startPoint x: 42, startPoint y: 188, endPoint x: 0, endPoint y: 199, distance: 43.0
click at [37, 191] on tbody "1 SUPERLIGA168 865432249 [DATE] 10:23:12 AAAAMQALEKPOLALO GONDO MARYONO BCA 711…" at bounding box center [176, 230] width 344 height 313
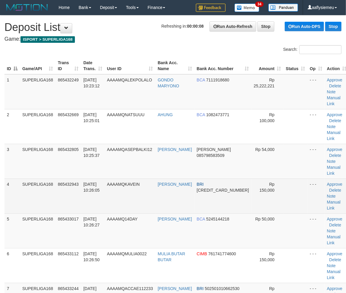
drag, startPoint x: 92, startPoint y: 145, endPoint x: 39, endPoint y: 170, distance: 59.3
click at [91, 146] on td "31/08/2025 10:25:37" at bounding box center [92, 161] width 23 height 35
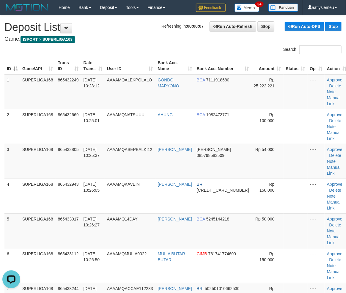
drag, startPoint x: 12, startPoint y: 187, endPoint x: 0, endPoint y: 189, distance: 12.1
click at [11, 187] on td "4" at bounding box center [11, 195] width 15 height 35
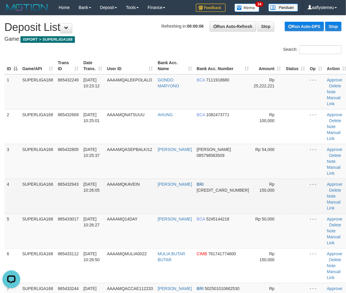
drag, startPoint x: 67, startPoint y: 162, endPoint x: 62, endPoint y: 166, distance: 7.0
click at [64, 178] on td "865432943" at bounding box center [69, 195] width 26 height 35
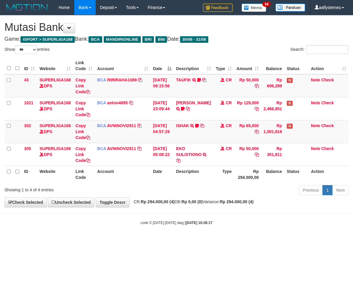
select select "***"
click at [231, 230] on body "Toggle navigation Home Bank Account List Load By Website Group [ISPORT] SUPERLI…" at bounding box center [176, 120] width 353 height 240
click at [224, 232] on body "Toggle navigation Home Bank Account List Load By Website Group [ISPORT] SUPERLI…" at bounding box center [176, 120] width 353 height 240
select select "***"
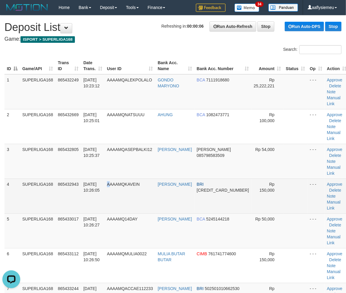
drag, startPoint x: 114, startPoint y: 171, endPoint x: 1, endPoint y: 204, distance: 118.6
click at [114, 178] on td "AAAAMQKAVEIN" at bounding box center [130, 195] width 51 height 35
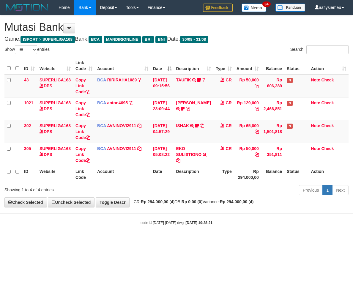
select select "***"
click at [223, 235] on body "Toggle navigation Home Bank Account List Load By Website Group [ISPORT] SUPERLI…" at bounding box center [176, 120] width 353 height 240
click at [220, 237] on body "Toggle navigation Home Bank Account List Load By Website Group [ISPORT] SUPERLI…" at bounding box center [176, 120] width 353 height 240
select select "***"
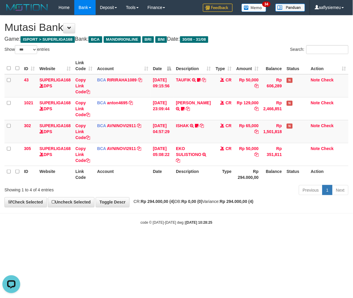
click at [250, 221] on div "code © [DATE]-[DATE] dwg | [DATE] 10:28:25" at bounding box center [176, 222] width 353 height 6
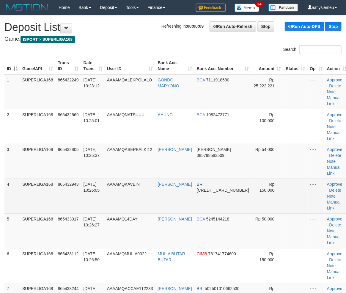
drag, startPoint x: 48, startPoint y: 184, endPoint x: 1, endPoint y: 197, distance: 48.6
click at [48, 184] on td "SUPERLIGA168" at bounding box center [38, 195] width 36 height 35
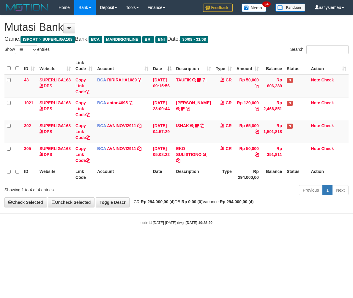
select select "***"
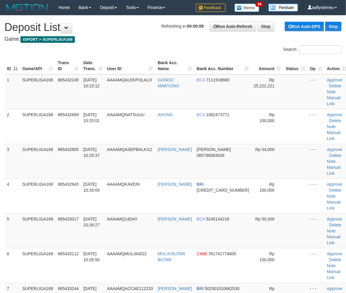
drag, startPoint x: 61, startPoint y: 190, endPoint x: 1, endPoint y: 211, distance: 62.7
click at [50, 213] on tr "5 SUPERLIGA168 865433017 31/08/2025 10:26:27 AAAAMQ14DAY MUHAMAD REZA BCA 52451…" at bounding box center [176, 230] width 344 height 35
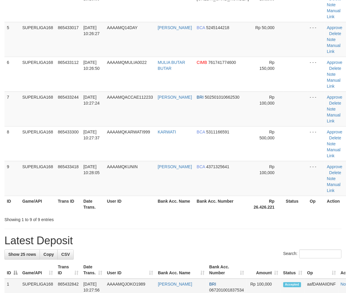
scroll to position [198, 0]
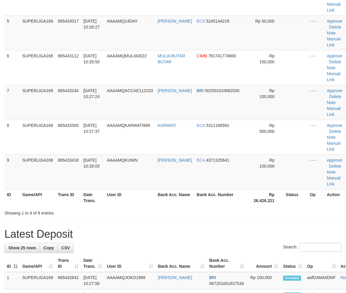
drag, startPoint x: 8, startPoint y: 220, endPoint x: 4, endPoint y: 218, distance: 4.9
click at [185, 154] on td "ANDRI SOPYAN" at bounding box center [174, 171] width 39 height 35
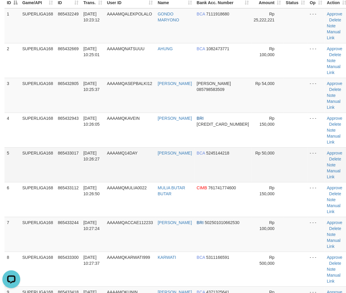
click at [64, 147] on td "865433017" at bounding box center [69, 164] width 26 height 35
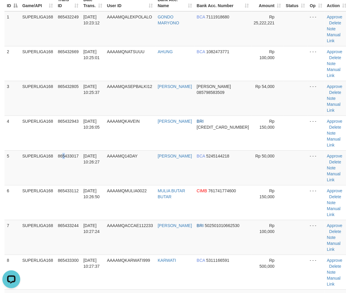
scroll to position [0, 0]
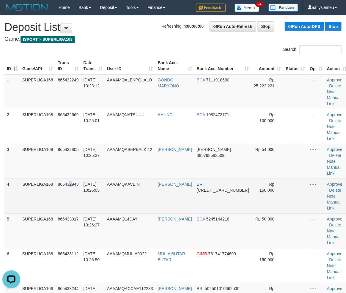
drag, startPoint x: 71, startPoint y: 181, endPoint x: 0, endPoint y: 195, distance: 71.7
click at [69, 181] on td "865432943" at bounding box center [69, 195] width 26 height 35
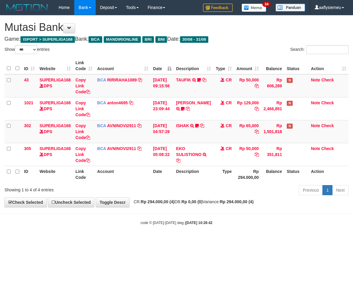
select select "***"
click at [183, 232] on body "Toggle navigation Home Bank Account List Load By Website Group [ISPORT] SUPERLI…" at bounding box center [176, 120] width 353 height 240
click at [318, 233] on body "Toggle navigation Home Bank Account List Load By Website Group [ISPORT] SUPERLI…" at bounding box center [176, 120] width 353 height 240
drag, startPoint x: 318, startPoint y: 233, endPoint x: 334, endPoint y: 226, distance: 17.8
click at [325, 230] on body "Toggle navigation Home Bank Account List Load By Website Group [ISPORT] SUPERLI…" at bounding box center [176, 120] width 353 height 240
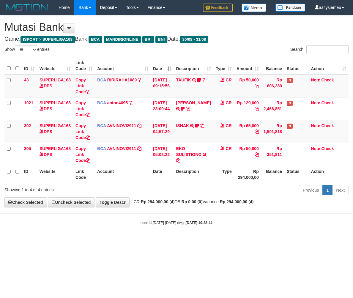
select select "***"
drag, startPoint x: 240, startPoint y: 163, endPoint x: 256, endPoint y: 168, distance: 17.3
click at [241, 167] on table "ID Website Link Code Account Date Description Type Amount Balance Status Action…" at bounding box center [176, 119] width 344 height 125
drag, startPoint x: 244, startPoint y: 251, endPoint x: 258, endPoint y: 243, distance: 16.1
click at [244, 240] on html "Toggle navigation Home Bank Account List Load By Website Group [ISPORT] SUPERLI…" at bounding box center [176, 120] width 353 height 240
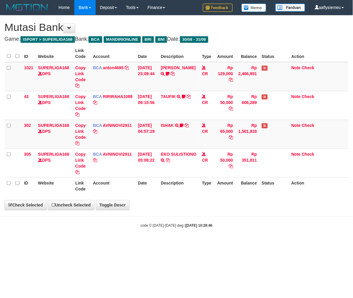
click at [296, 216] on hr at bounding box center [176, 216] width 353 height 0
select select "***"
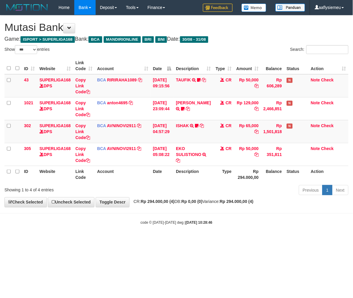
click at [233, 230] on body "Toggle navigation Home Bank Account List Load By Website Group [ISPORT] SUPERLI…" at bounding box center [176, 120] width 353 height 240
select select "***"
click at [242, 209] on body "Toggle navigation Home Bank Account List Load By Website Group [ISPORT] SUPERLI…" at bounding box center [176, 120] width 353 height 240
select select "***"
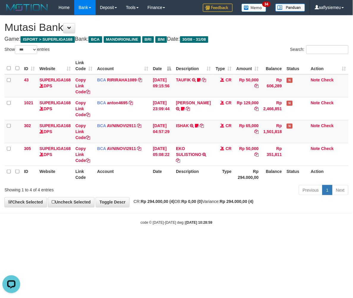
click at [308, 240] on html "Toggle navigation Home Bank Account List Load By Website Group [ISPORT] SUPERLI…" at bounding box center [176, 120] width 353 height 240
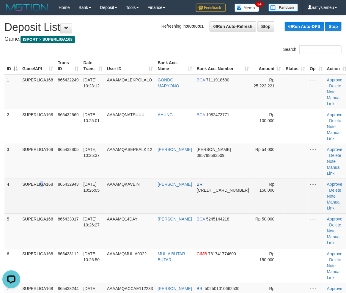
drag, startPoint x: 24, startPoint y: 170, endPoint x: 1, endPoint y: 180, distance: 25.4
click at [27, 178] on td "SUPERLIGA168" at bounding box center [38, 195] width 36 height 35
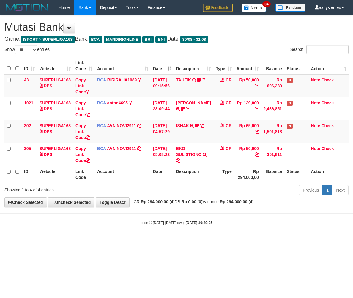
select select "***"
click at [171, 219] on body "Toggle navigation Home Bank Account List Load By Website Group [ISPORT] SUPERLI…" at bounding box center [176, 120] width 353 height 240
click at [170, 219] on body "Toggle navigation Home Bank Account List Load By Website Group [ISPORT] SUPERLI…" at bounding box center [176, 120] width 353 height 240
select select "***"
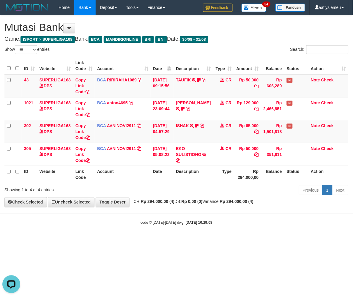
click at [231, 222] on div "code © 2012-2018 dwg | 2025/08/31 10:29:08" at bounding box center [176, 222] width 353 height 6
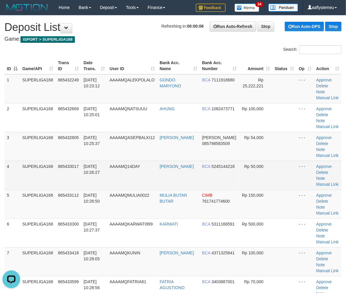
click at [45, 163] on td "SUPERLIGA168" at bounding box center [38, 175] width 36 height 29
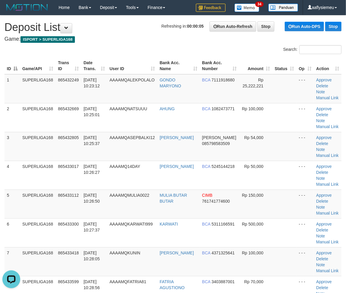
drag, startPoint x: 34, startPoint y: 174, endPoint x: 2, endPoint y: 180, distance: 32.6
click at [23, 177] on td "SUPERLIGA168" at bounding box center [38, 175] width 36 height 29
drag, startPoint x: 40, startPoint y: 183, endPoint x: 0, endPoint y: 193, distance: 41.1
click at [8, 192] on tbody "1 SUPERLIGA168 865432249 31/08/2025 10:23:12 AAAAMQALEKPOLALO GONDO MARYONO BCA…" at bounding box center [172, 189] width 337 height 231
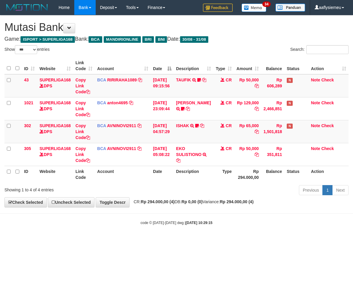
select select "***"
drag, startPoint x: 212, startPoint y: 211, endPoint x: 337, endPoint y: 197, distance: 125.5
click at [212, 212] on body "Toggle navigation Home Bank Account List Load By Website Group [ISPORT] SUPERLI…" at bounding box center [176, 120] width 353 height 240
drag, startPoint x: 99, startPoint y: 222, endPoint x: 41, endPoint y: 226, distance: 58.4
click at [94, 223] on div "code © 2012-2018 dwg | 2025/08/31 10:29:15" at bounding box center [176, 222] width 353 height 6
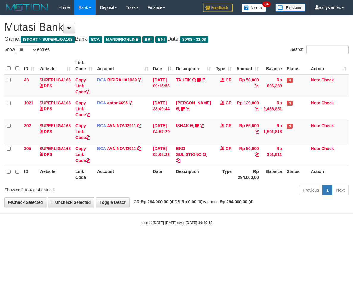
select select "***"
click at [183, 215] on body "Toggle navigation Home Bank Account List Load By Website Group [ISPORT] SUPERLI…" at bounding box center [176, 120] width 353 height 240
click at [146, 225] on div "code © 2012-2018 dwg | 2025/08/31 10:29:18" at bounding box center [176, 222] width 353 height 6
click at [174, 222] on small "code © 2012-2018 dwg | 2025/08/31 10:29:18" at bounding box center [176, 223] width 72 height 4
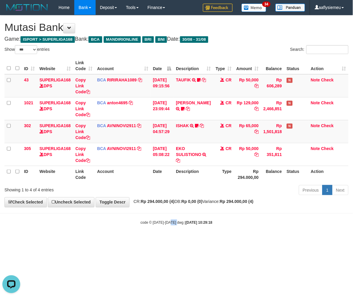
click at [174, 222] on small "code © 2012-2018 dwg | 2025/08/31 10:29:18" at bounding box center [176, 223] width 72 height 4
drag, startPoint x: 188, startPoint y: 228, endPoint x: 290, endPoint y: 214, distance: 102.5
click at [187, 228] on body "Toggle navigation Home Bank Account List Load By Website Group [ISPORT] SUPERLI…" at bounding box center [176, 120] width 353 height 240
drag, startPoint x: 204, startPoint y: 230, endPoint x: 127, endPoint y: 237, distance: 77.5
click at [203, 230] on body "Toggle navigation Home Bank Account List Load By Website Group [ISPORT] SUPERLI…" at bounding box center [176, 120] width 353 height 240
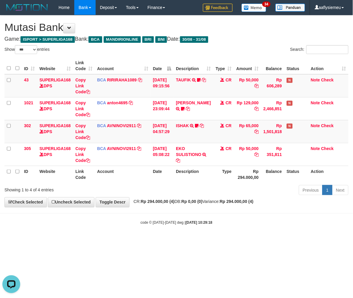
drag, startPoint x: 176, startPoint y: 230, endPoint x: 318, endPoint y: 192, distance: 146.5
click at [178, 229] on body "Toggle navigation Home Bank Account List Load By Website Group [ISPORT] SUPERLI…" at bounding box center [176, 120] width 353 height 240
click at [161, 223] on small "code © 2012-2018 dwg | 2025/08/31 10:29:18" at bounding box center [176, 223] width 72 height 4
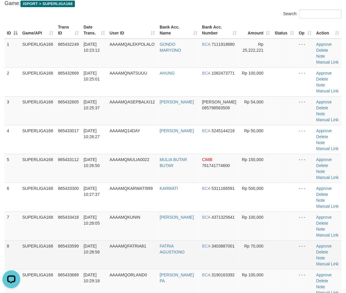
scroll to position [99, 0]
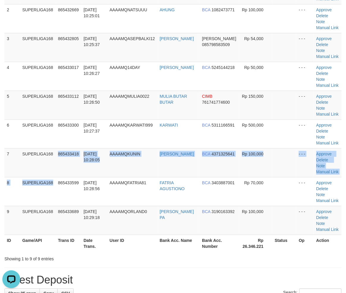
drag, startPoint x: 39, startPoint y: 176, endPoint x: 1, endPoint y: 193, distance: 41.1
click at [37, 178] on td "SUPERLIGA168" at bounding box center [38, 191] width 36 height 29
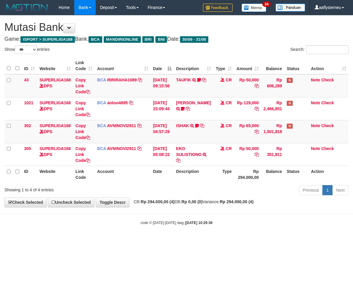
select select "***"
click at [289, 213] on body "Toggle navigation Home Bank Account List Load By Website Group [ISPORT] SUPERLI…" at bounding box center [176, 120] width 353 height 240
click at [250, 240] on html "Toggle navigation Home Bank Account List Load By Website Group [ISPORT] SUPERLI…" at bounding box center [176, 120] width 353 height 240
select select "***"
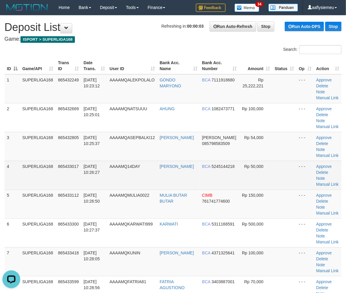
click at [7, 174] on td "4" at bounding box center [11, 175] width 15 height 29
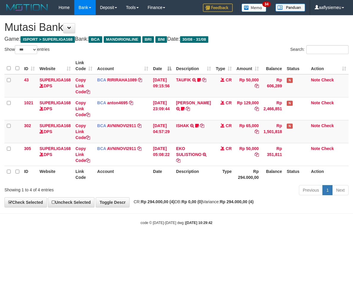
select select "***"
click at [134, 240] on html "Toggle navigation Home Bank Account List Load By Website Group [ISPORT] SUPERLI…" at bounding box center [176, 120] width 353 height 240
click at [158, 224] on small "code © [DATE]-[DATE] dwg | [DATE] 10:29:42" at bounding box center [176, 223] width 72 height 4
select select "***"
click at [143, 204] on div "**********" at bounding box center [176, 111] width 353 height 192
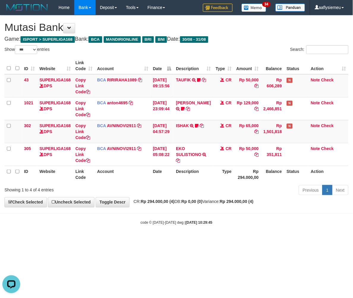
click at [158, 209] on body "Toggle navigation Home Bank Account List Load By Website Group [ISPORT] SUPERLI…" at bounding box center [176, 120] width 353 height 240
drag, startPoint x: 72, startPoint y: 185, endPoint x: 1, endPoint y: 202, distance: 73.5
click at [72, 186] on div "Showing 1 to 4 of 4 entries" at bounding box center [73, 188] width 138 height 8
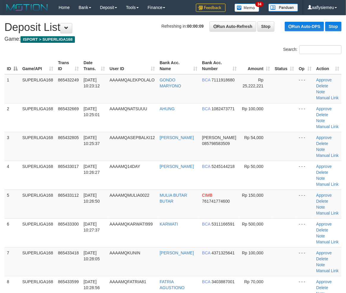
drag, startPoint x: 48, startPoint y: 189, endPoint x: 1, endPoint y: 213, distance: 52.9
click at [42, 197] on td "SUPERLIGA168" at bounding box center [38, 203] width 36 height 29
drag, startPoint x: 72, startPoint y: 201, endPoint x: 1, endPoint y: 220, distance: 73.4
click at [68, 206] on td "865433112" at bounding box center [69, 203] width 26 height 29
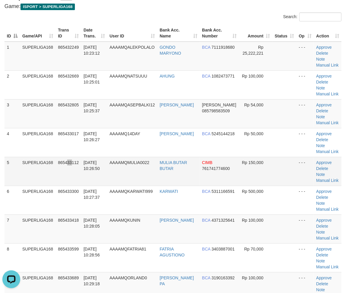
scroll to position [33, 0]
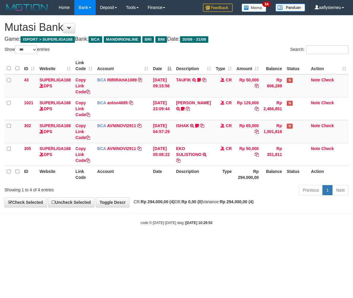
select select "***"
drag, startPoint x: 241, startPoint y: 252, endPoint x: 312, endPoint y: 238, distance: 72.3
click at [241, 240] on html "Toggle navigation Home Bank Account List Load By Website Group [ISPORT] SUPERLI…" at bounding box center [176, 120] width 353 height 240
click at [208, 240] on html "Toggle navigation Home Bank Account List Load By Website Group [ISPORT] SUPERLI…" at bounding box center [176, 120] width 353 height 240
drag, startPoint x: 208, startPoint y: 250, endPoint x: 349, endPoint y: 200, distance: 148.9
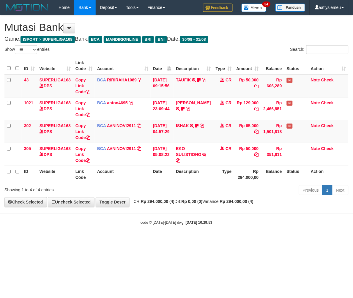
click at [226, 240] on html "Toggle navigation Home Bank Account List Load By Website Group [ISPORT] SUPERLI…" at bounding box center [176, 120] width 353 height 240
click at [200, 226] on body "Toggle navigation Home Bank Account List Load By Website Group [ISPORT] SUPERLI…" at bounding box center [176, 120] width 353 height 240
drag, startPoint x: 200, startPoint y: 226, endPoint x: 220, endPoint y: 214, distance: 22.8
click at [201, 226] on body "Toggle navigation Home Bank Account List Load By Website Group [ISPORT] SUPERLI…" at bounding box center [176, 120] width 353 height 240
click at [231, 224] on div "code © [DATE]-[DATE] dwg | [DATE] 10:29:53" at bounding box center [176, 222] width 353 height 6
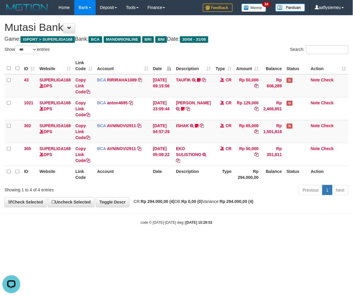
drag, startPoint x: 231, startPoint y: 224, endPoint x: 352, endPoint y: 201, distance: 123.1
click at [233, 223] on div "code © [DATE]-[DATE] dwg | [DATE] 10:29:53" at bounding box center [176, 222] width 353 height 6
click at [246, 223] on div "code © [DATE]-[DATE] dwg | [DATE] 10:29:53" at bounding box center [176, 222] width 353 height 6
click at [207, 235] on body "Toggle navigation Home Bank Account List Load By Website Group [ISPORT] SUPERLI…" at bounding box center [176, 120] width 353 height 240
click at [189, 225] on div "code © 2012-2018 dwg | 2025/08/31 10:29:53" at bounding box center [176, 222] width 353 height 6
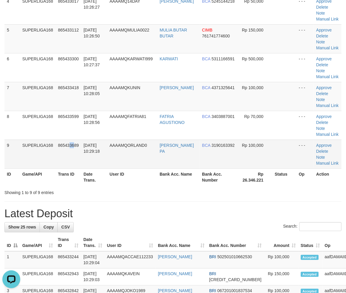
drag, startPoint x: 72, startPoint y: 161, endPoint x: 1, endPoint y: 179, distance: 73.2
click at [66, 163] on td "865433689" at bounding box center [69, 154] width 26 height 29
drag, startPoint x: 50, startPoint y: 151, endPoint x: 3, endPoint y: 165, distance: 48.8
click at [37, 156] on td "SUPERLIGA168" at bounding box center [38, 154] width 36 height 29
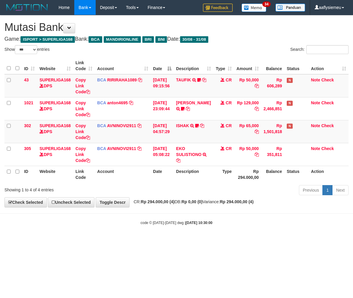
select select "***"
click at [111, 224] on div "code © [DATE]-[DATE] dwg | [DATE] 10:30:00" at bounding box center [176, 222] width 353 height 6
click at [217, 222] on div "code © [DATE]-[DATE] dwg | [DATE] 10:30:00" at bounding box center [176, 222] width 353 height 6
click at [253, 223] on div "code © [DATE]-[DATE] dwg | [DATE] 10:30:00" at bounding box center [176, 222] width 353 height 6
select select "***"
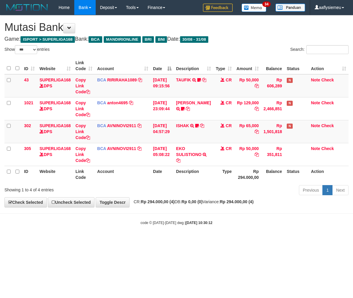
select select "***"
click at [138, 189] on div "Showing 1 to 4 of 4 entries" at bounding box center [73, 188] width 138 height 8
click at [182, 173] on th "Description" at bounding box center [192, 174] width 39 height 17
select select "***"
click at [160, 204] on strong "Rp 294.000,00 (4)" at bounding box center [158, 201] width 34 height 5
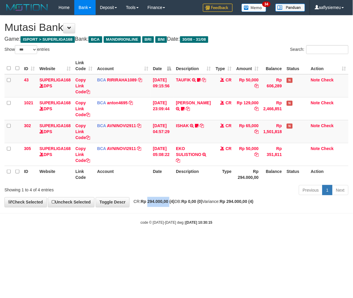
click at [160, 204] on strong "Rp 294.000,00 (4)" at bounding box center [158, 201] width 34 height 5
drag, startPoint x: 160, startPoint y: 204, endPoint x: 275, endPoint y: 183, distance: 116.8
click at [161, 204] on strong "Rp 294.000,00 (4)" at bounding box center [158, 201] width 34 height 5
drag, startPoint x: 169, startPoint y: 229, endPoint x: 1, endPoint y: 227, distance: 167.8
click at [165, 231] on body "Toggle navigation Home Bank Account List Load By Website Group [ISPORT] SUPERLI…" at bounding box center [176, 120] width 353 height 240
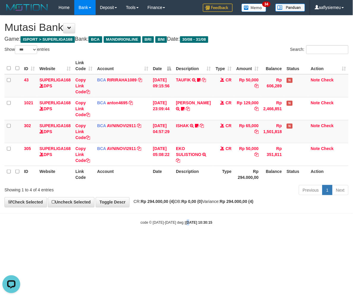
drag, startPoint x: 184, startPoint y: 217, endPoint x: 0, endPoint y: 215, distance: 184.1
click at [181, 218] on body "Toggle navigation Home Bank Account List Load By Website Group [ISPORT] SUPERLI…" at bounding box center [176, 120] width 353 height 240
select select "***"
drag, startPoint x: 189, startPoint y: 191, endPoint x: 60, endPoint y: 206, distance: 130.1
click at [186, 192] on div "Previous 1 Next" at bounding box center [249, 190] width 197 height 13
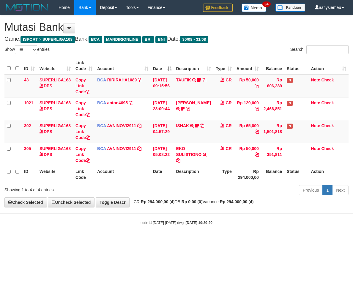
select select "***"
click at [218, 197] on div "Previous 1 Next" at bounding box center [249, 190] width 197 height 13
click at [218, 199] on div "**********" at bounding box center [176, 111] width 353 height 192
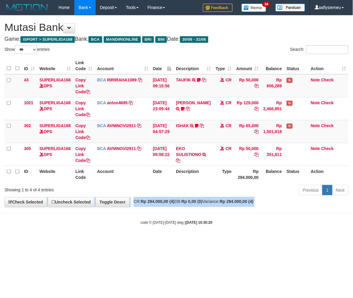
click at [218, 199] on div "**********" at bounding box center [176, 111] width 353 height 192
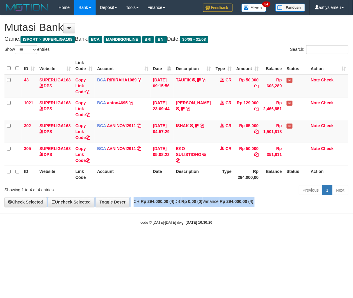
click at [218, 199] on div "**********" at bounding box center [176, 111] width 353 height 192
click at [218, 198] on div "**********" at bounding box center [176, 111] width 353 height 192
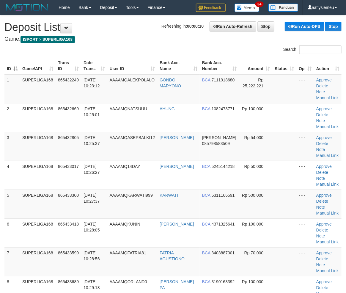
click at [1, 162] on div "ID Game/API Trans ID Date Trans. User ID Bank Acc. Name Bank Acc. Number Amount…" at bounding box center [173, 190] width 346 height 268
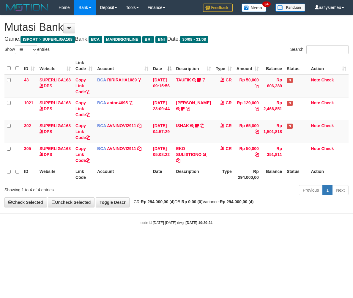
select select "***"
click at [241, 203] on strong "Rp 294.000,00 (4)" at bounding box center [237, 201] width 34 height 5
click at [176, 206] on div "**********" at bounding box center [176, 111] width 353 height 192
click at [174, 207] on div "**********" at bounding box center [176, 111] width 353 height 192
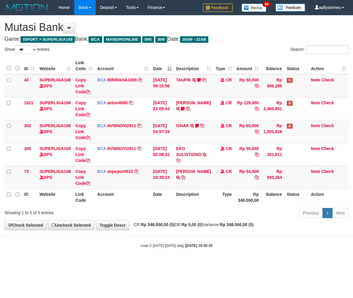
select select "***"
click at [217, 232] on body "Toggle navigation Home Bank Account List Load By Website Group [ISPORT] SUPERLI…" at bounding box center [176, 131] width 353 height 263
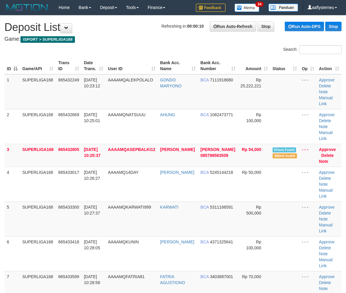
click at [2, 200] on div "ID Game/API Trans ID Date Trans. User ID Bank Acc. Name Bank Acc. Number Amount…" at bounding box center [173, 225] width 346 height 338
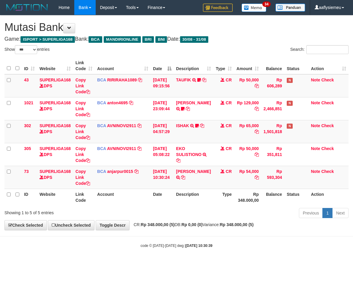
select select "***"
click at [153, 263] on html "Toggle navigation Home Bank Account List Load By Website Group [ISPORT] SUPERLI…" at bounding box center [176, 131] width 353 height 263
click at [201, 253] on body "Toggle navigation Home Bank Account List Load By Website Group [ISPORT] SUPERLI…" at bounding box center [176, 131] width 353 height 263
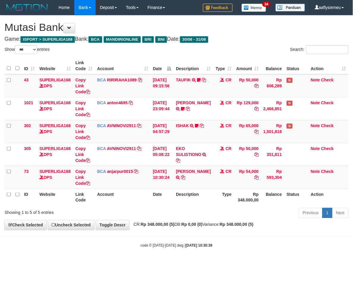
click at [201, 250] on body "Toggle navigation Home Bank Account List Load By Website Group [ISPORT] SUPERLI…" at bounding box center [176, 131] width 353 height 263
click at [200, 249] on body "Toggle navigation Home Bank Account List Load By Website Group [ISPORT] SUPERLI…" at bounding box center [176, 131] width 353 height 263
click at [200, 240] on body "Toggle navigation Home Bank Account List Load By Website Group [ISPORT] SUPERLI…" at bounding box center [176, 131] width 353 height 263
click at [234, 212] on div "Previous 1 Next" at bounding box center [249, 213] width 197 height 13
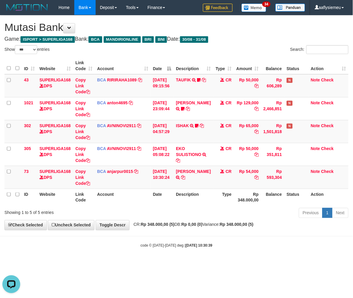
click at [275, 263] on html "Toggle navigation Home Bank Account List Load By Website Group [ISPORT] SUPERLI…" at bounding box center [176, 131] width 353 height 263
click at [265, 235] on body "Toggle navigation Home Bank Account List Load By Website Group [ISPORT] SUPERLI…" at bounding box center [176, 131] width 353 height 263
click at [165, 263] on html "Toggle navigation Home Bank Account List Load By Website Group [ISPORT] SUPERLI…" at bounding box center [176, 131] width 353 height 263
click at [135, 263] on html "Toggle navigation Home Bank Account List Load By Website Group [ISPORT] SUPERLI…" at bounding box center [176, 131] width 353 height 263
drag, startPoint x: 129, startPoint y: 235, endPoint x: 137, endPoint y: 234, distance: 8.4
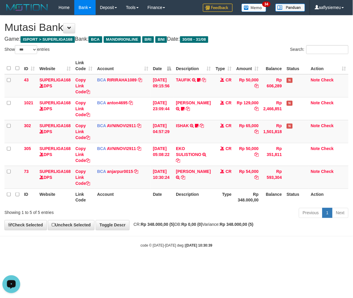
click at [129, 235] on body "Toggle navigation Home Bank Account List Load By Website Group [ISPORT] SUPERLI…" at bounding box center [176, 131] width 353 height 263
drag, startPoint x: 344, startPoint y: 184, endPoint x: 334, endPoint y: 191, distance: 11.9
click at [340, 187] on td "Note Check" at bounding box center [328, 177] width 40 height 23
click at [140, 254] on body "Toggle navigation Home Bank Account List Load By Website Group [ISPORT] SUPERLI…" at bounding box center [176, 131] width 353 height 263
click at [177, 244] on small "code © 2012-2018 dwg | 2025/08/31 10:30:39" at bounding box center [176, 246] width 72 height 4
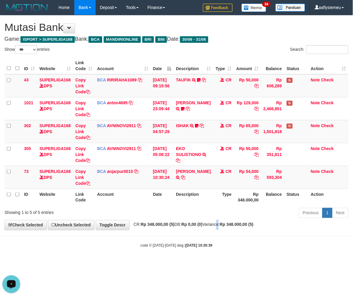
click at [226, 227] on div "**********" at bounding box center [176, 122] width 353 height 214
click at [180, 252] on body "Toggle navigation Home Bank Account List Load By Website Group [ISPORT] SUPERLI…" at bounding box center [176, 131] width 353 height 263
click at [198, 255] on body "Toggle navigation Home Bank Account List Load By Website Group [ISPORT] SUPERLI…" at bounding box center [176, 131] width 353 height 263
click at [197, 255] on body "Toggle navigation Home Bank Account List Load By Website Group [ISPORT] SUPERLI…" at bounding box center [176, 131] width 353 height 263
click at [196, 255] on body "Toggle navigation Home Bank Account List Load By Website Group [ISPORT] SUPERLI…" at bounding box center [176, 131] width 353 height 263
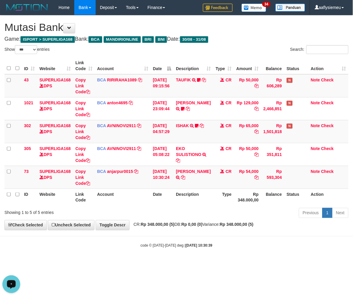
drag, startPoint x: 235, startPoint y: 240, endPoint x: 282, endPoint y: 234, distance: 47.0
click at [236, 240] on body "Toggle navigation Home Bank Account List Load By Website Group [ISPORT] SUPERLI…" at bounding box center [176, 131] width 353 height 263
click at [240, 227] on div "**********" at bounding box center [176, 122] width 353 height 214
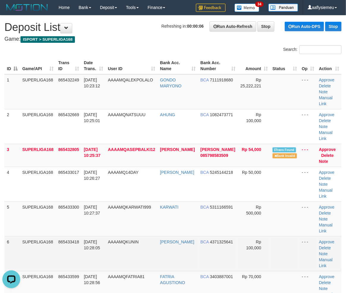
drag, startPoint x: 115, startPoint y: 196, endPoint x: 66, endPoint y: 216, distance: 52.6
click at [114, 201] on td "AAAAMQKARWATI999" at bounding box center [131, 218] width 52 height 35
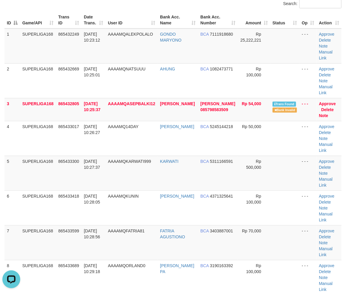
scroll to position [99, 0]
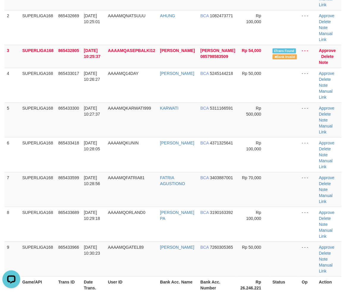
drag, startPoint x: 42, startPoint y: 164, endPoint x: 1, endPoint y: 189, distance: 47.6
click at [41, 172] on td "SUPERLIGA168" at bounding box center [38, 189] width 36 height 35
drag, startPoint x: 58, startPoint y: 171, endPoint x: 0, endPoint y: 188, distance: 60.6
click at [51, 207] on tr "8 SUPERLIGA168 865433689 [DATE] 10:29:18 AAAAMQORLAND0 [PERSON_NAME] PA BCA 319…" at bounding box center [172, 224] width 337 height 35
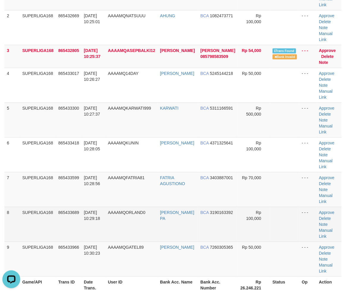
drag, startPoint x: 14, startPoint y: 189, endPoint x: 0, endPoint y: 194, distance: 14.5
click at [11, 207] on td "8" at bounding box center [11, 224] width 15 height 35
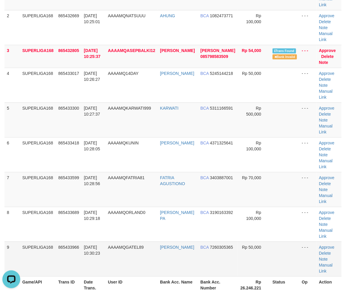
drag, startPoint x: 103, startPoint y: 165, endPoint x: 19, endPoint y: 205, distance: 93.2
click at [99, 173] on tbody "1 SUPERLIGA168 865432249 31/08/2025 10:23:12 AAAAMQALEKPOLALO GONDO MARYONO BCA…" at bounding box center [172, 125] width 337 height 301
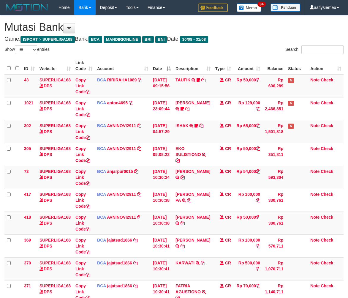
select select "***"
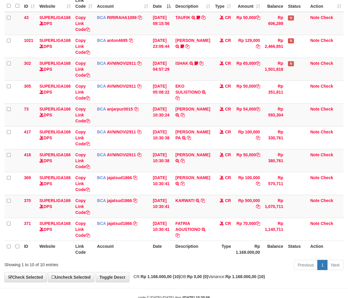
scroll to position [80, 0]
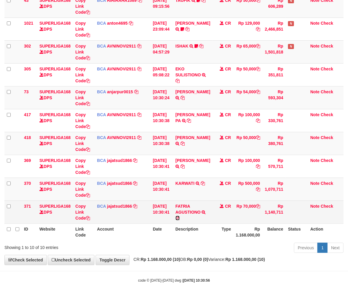
click at [180, 216] on icon at bounding box center [178, 218] width 4 height 4
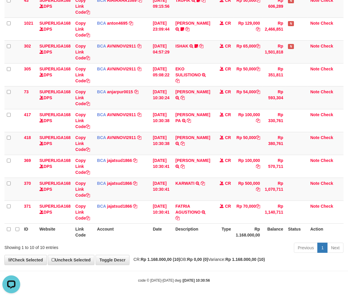
scroll to position [0, 0]
click at [143, 250] on div "Showing 1 to 10 of 10 entries" at bounding box center [72, 246] width 145 height 8
click at [149, 246] on div "Previous 1 Next" at bounding box center [246, 248] width 194 height 13
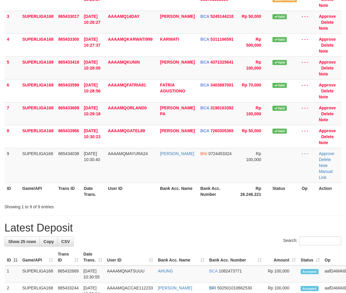
scroll to position [99, 0]
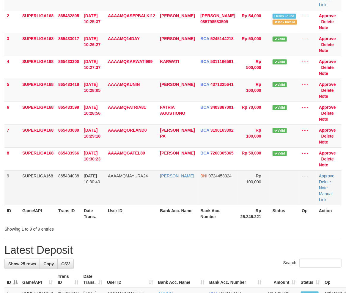
click at [9, 172] on td "9" at bounding box center [11, 187] width 15 height 35
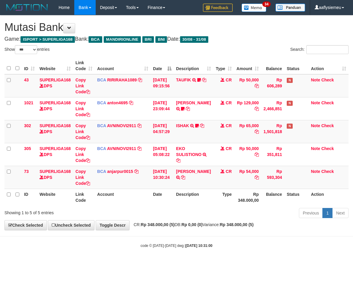
select select "***"
drag, startPoint x: 150, startPoint y: 221, endPoint x: 36, endPoint y: 221, distance: 113.4
click at [149, 222] on div "**********" at bounding box center [176, 122] width 353 height 214
select select "***"
click at [173, 204] on th "Date" at bounding box center [162, 197] width 23 height 17
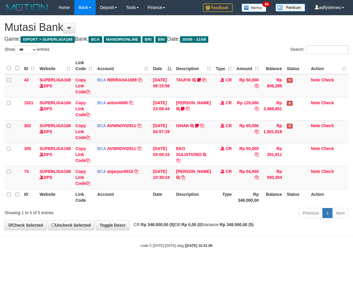
select select "***"
click at [172, 222] on div "**********" at bounding box center [176, 122] width 353 height 214
drag, startPoint x: 172, startPoint y: 222, endPoint x: 349, endPoint y: 202, distance: 178.6
click at [212, 225] on div "**********" at bounding box center [176, 122] width 353 height 214
drag, startPoint x: 273, startPoint y: 241, endPoint x: 352, endPoint y: 219, distance: 82.0
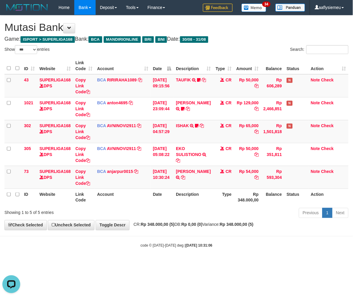
click at [274, 241] on body "Toggle navigation Home Bank Account List Load By Website Group [ISPORT] SUPERLI…" at bounding box center [176, 131] width 353 height 263
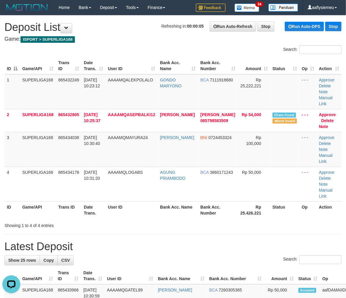
drag, startPoint x: 105, startPoint y: 153, endPoint x: 1, endPoint y: 198, distance: 114.3
click at [105, 154] on td "[DATE] 10:30:40" at bounding box center [93, 149] width 24 height 35
click at [57, 201] on th "Trans ID" at bounding box center [69, 209] width 26 height 17
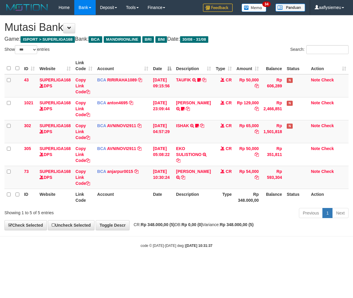
select select "***"
click at [246, 241] on body "Toggle navigation Home Bank Account List Load By Website Group [ISPORT] SUPERLI…" at bounding box center [176, 131] width 353 height 263
click at [238, 241] on body "Toggle navigation Home Bank Account List Load By Website Group [ISPORT] SUPERLI…" at bounding box center [176, 131] width 353 height 263
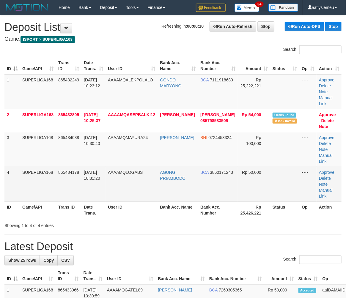
drag, startPoint x: 39, startPoint y: 170, endPoint x: 37, endPoint y: 172, distance: 3.6
click at [39, 170] on td "SUPERLIGA168" at bounding box center [38, 184] width 36 height 35
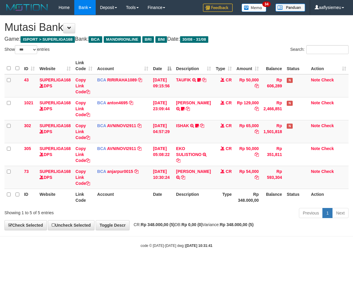
select select "***"
click at [157, 244] on small "code © 2012-2018 dwg | 2025/08/31 10:31:41" at bounding box center [176, 246] width 72 height 4
click at [213, 233] on body "Toggle navigation Home Bank Account List Load By Website Group [ISPORT] SUPERLI…" at bounding box center [176, 131] width 353 height 263
click at [214, 214] on div "Previous 1 Next" at bounding box center [249, 213] width 197 height 13
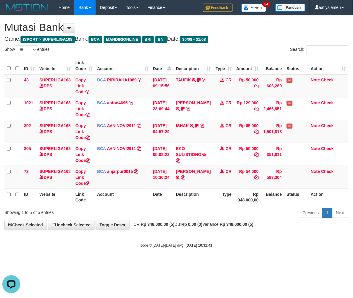
click at [189, 233] on body "Toggle navigation Home Bank Account List Load By Website Group [ISPORT] SUPERLI…" at bounding box center [176, 131] width 353 height 263
click at [188, 232] on body "Toggle navigation Home Bank Account List Load By Website Group [ISPORT] SUPERLI…" at bounding box center [176, 131] width 353 height 263
click at [179, 215] on div "Previous 1 Next" at bounding box center [249, 213] width 197 height 13
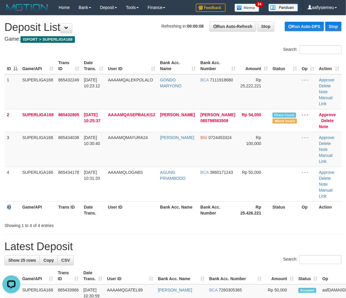
drag, startPoint x: 10, startPoint y: 183, endPoint x: 0, endPoint y: 187, distance: 10.6
click at [10, 201] on th "ID" at bounding box center [11, 209] width 15 height 17
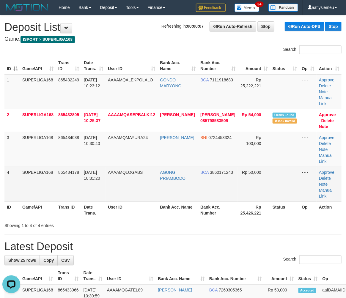
click at [10, 167] on td "4" at bounding box center [11, 184] width 15 height 35
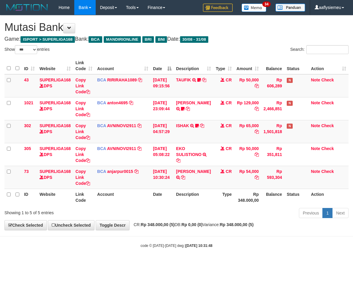
select select "***"
click at [154, 232] on body "Toggle navigation Home Bank Account List Load By Website Group [ISPORT] SUPERLI…" at bounding box center [176, 131] width 353 height 263
select select "***"
click at [129, 210] on div "Showing 1 to 5 of 5 entries" at bounding box center [73, 211] width 138 height 8
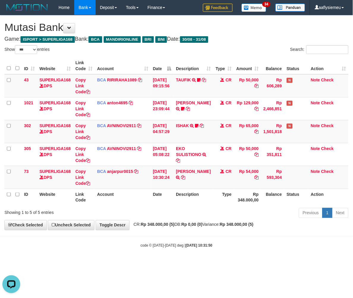
click at [129, 210] on div "Showing 1 to 5 of 5 entries" at bounding box center [73, 211] width 138 height 8
click at [332, 179] on td "Note Check" at bounding box center [328, 177] width 40 height 23
click at [99, 246] on div "code © 2012-2018 dwg | 2025/08/31 10:31:50" at bounding box center [176, 245] width 353 height 6
click at [140, 225] on span "CR: Rp 348.000,00 (5) DB: Rp 0,00 (0) Variance: Rp 348.000,00 (5)" at bounding box center [192, 224] width 123 height 5
click at [157, 218] on div "Previous 1 Next" at bounding box center [249, 213] width 197 height 13
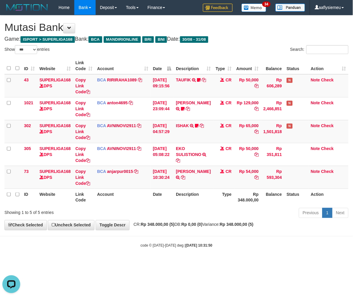
click at [143, 223] on span "CR: Rp 348.000,00 (5) DB: Rp 0,00 (0) Variance: Rp 348.000,00 (5)" at bounding box center [192, 224] width 123 height 5
drag, startPoint x: 162, startPoint y: 211, endPoint x: 262, endPoint y: 201, distance: 100.0
click at [163, 211] on div "Previous 1 Next" at bounding box center [249, 213] width 197 height 13
click at [325, 191] on table "ID Website Link Code Account Date Description Type Amount Balance Status Action…" at bounding box center [176, 131] width 344 height 148
drag, startPoint x: 155, startPoint y: 228, endPoint x: 93, endPoint y: 215, distance: 63.1
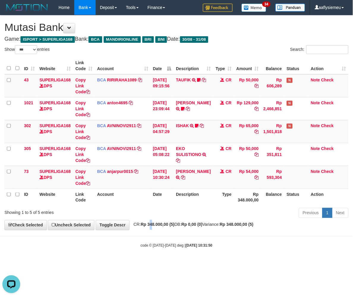
click at [151, 228] on div "**********" at bounding box center [176, 122] width 353 height 214
select select "***"
drag, startPoint x: 251, startPoint y: 209, endPoint x: 267, endPoint y: 208, distance: 16.0
click at [255, 209] on div "Previous 1 Next" at bounding box center [249, 213] width 197 height 13
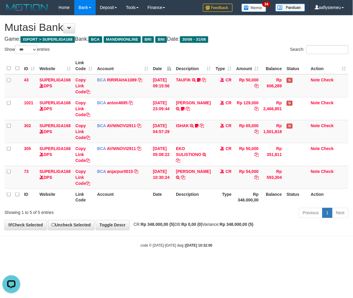
click at [151, 224] on strong "Rp 348.000,00 (5)" at bounding box center [158, 224] width 34 height 5
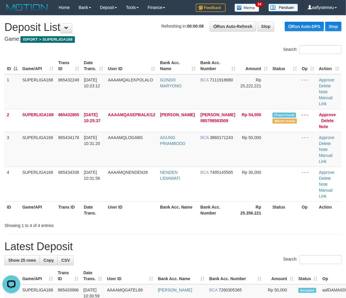
drag, startPoint x: 40, startPoint y: 156, endPoint x: 1, endPoint y: 171, distance: 41.1
click at [34, 167] on td "SUPERLIGA168" at bounding box center [38, 184] width 36 height 35
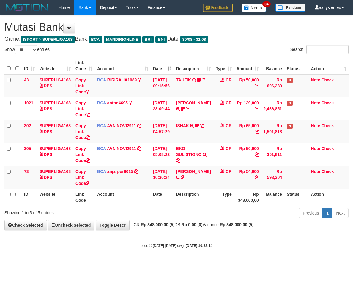
select select "***"
click at [129, 231] on body "Toggle navigation Home Bank Account List Load By Website Group [ISPORT] SUPERLI…" at bounding box center [176, 131] width 353 height 263
select select "***"
drag, startPoint x: 114, startPoint y: 240, endPoint x: 77, endPoint y: 245, distance: 37.8
click at [116, 241] on body "Toggle navigation Home Bank Account List Load By Website Group [ISPORT] SUPERLI…" at bounding box center [176, 131] width 353 height 263
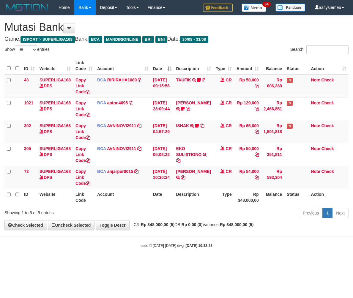
select select "***"
click at [159, 231] on body "Toggle navigation Home Bank Account List Load By Website Group [ISPORT] SUPERLI…" at bounding box center [176, 131] width 353 height 263
drag, startPoint x: 125, startPoint y: 216, endPoint x: 17, endPoint y: 221, distance: 108.8
click at [125, 216] on div "Showing 1 to 5 of 5 entries Previous 1 Next" at bounding box center [176, 213] width 353 height 13
select select "***"
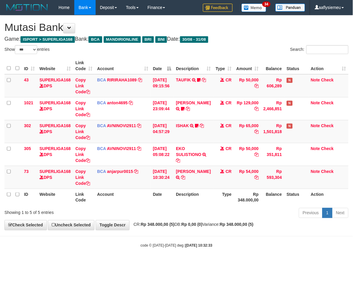
drag, startPoint x: 135, startPoint y: 201, endPoint x: 138, endPoint y: 201, distance: 3.0
click at [135, 201] on th "Account" at bounding box center [123, 197] width 56 height 17
click at [234, 197] on th "Rp 348.000,00" at bounding box center [247, 197] width 27 height 17
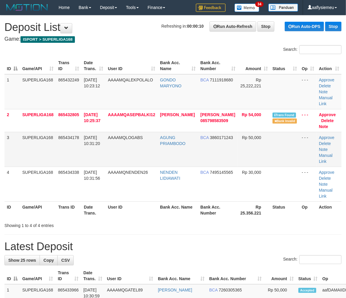
click at [18, 132] on td "3" at bounding box center [11, 149] width 15 height 35
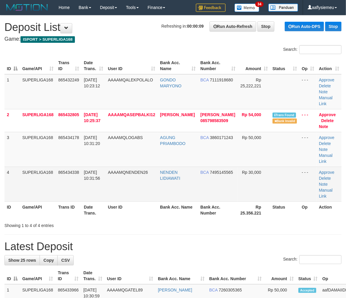
drag, startPoint x: 61, startPoint y: 153, endPoint x: 51, endPoint y: 161, distance: 13.1
click at [54, 159] on tbody "1 SUPERLIGA168 865432249 31/08/2025 10:23:12 AAAAMQALEKPOLALO GONDO MARYONO BCA…" at bounding box center [172, 137] width 337 height 127
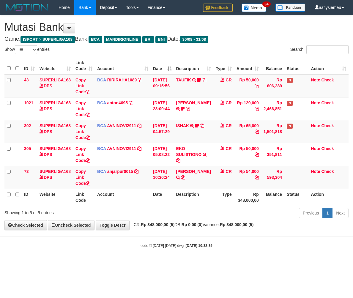
select select "***"
drag, startPoint x: 101, startPoint y: 228, endPoint x: 106, endPoint y: 227, distance: 4.8
click at [101, 228] on link "Toggle Descr" at bounding box center [113, 225] width 34 height 10
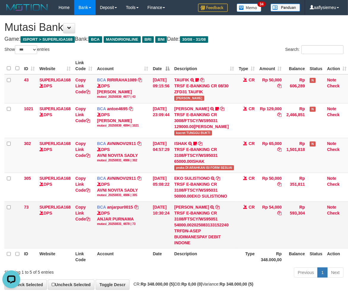
click at [196, 218] on div "TRSF E-BANKING CR 3108/FTSCY/WS95051 54000.002025083133152240 TRFDN-ASEP BUDIMA…" at bounding box center [204, 228] width 60 height 36
click at [241, 217] on td "CR" at bounding box center [246, 224] width 21 height 47
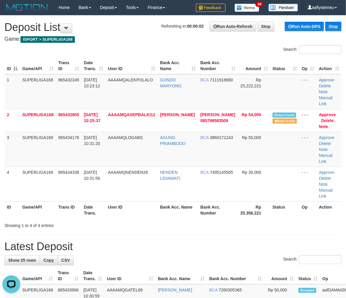
drag, startPoint x: 58, startPoint y: 168, endPoint x: 0, endPoint y: 185, distance: 60.3
click at [57, 170] on td "865434338" at bounding box center [69, 184] width 26 height 35
drag, startPoint x: 85, startPoint y: 151, endPoint x: 1, endPoint y: 189, distance: 91.3
click at [81, 157] on tbody "1 SUPERLIGA168 865432249 31/08/2025 10:23:12 AAAAMQALEKPOLALO GONDO MARYONO BCA…" at bounding box center [172, 137] width 337 height 127
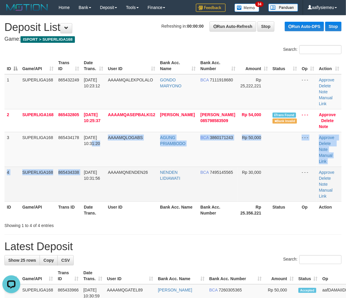
drag, startPoint x: 78, startPoint y: 162, endPoint x: 75, endPoint y: 164, distance: 4.0
click at [78, 170] on span "865434338" at bounding box center [68, 172] width 21 height 5
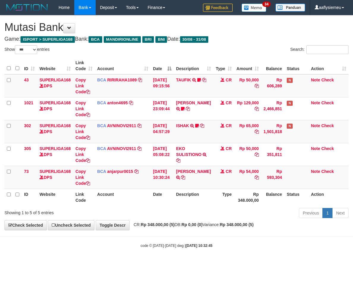
select select "***"
click at [191, 258] on body "Toggle navigation Home Bank Account List Load By Website Group [ISPORT] SUPERLI…" at bounding box center [176, 131] width 353 height 263
drag, startPoint x: 168, startPoint y: 227, endPoint x: 32, endPoint y: 227, distance: 136.6
click at [169, 227] on div "**********" at bounding box center [176, 122] width 353 height 214
select select "***"
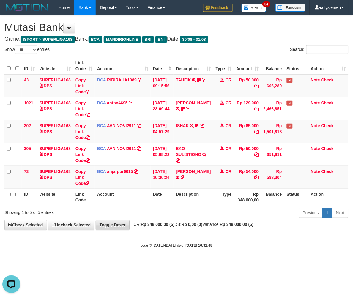
drag, startPoint x: 140, startPoint y: 225, endPoint x: 129, endPoint y: 229, distance: 11.4
click at [139, 226] on span "CR: Rp 348.000,00 (5) DB: Rp 0,00 (0) Variance: Rp 348.000,00 (5)" at bounding box center [192, 224] width 123 height 5
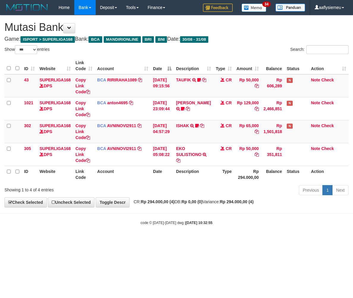
select select "***"
click at [146, 201] on strong "Rp 294.000,00 (4)" at bounding box center [158, 201] width 34 height 5
select select "***"
drag, startPoint x: 161, startPoint y: 224, endPoint x: 0, endPoint y: 230, distance: 160.8
click at [155, 225] on div "code © [DATE]-[DATE] dwg | [DATE] 10:32:56" at bounding box center [176, 222] width 353 height 6
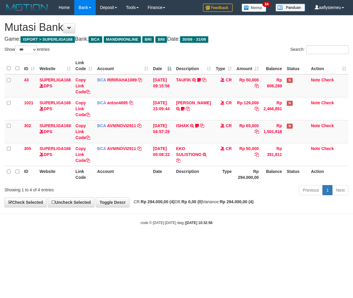
select select "***"
click at [161, 218] on body "Toggle navigation Home Bank Account List Load By Website Group [ISPORT] SUPERLI…" at bounding box center [176, 120] width 353 height 240
drag, startPoint x: 161, startPoint y: 218, endPoint x: 172, endPoint y: 215, distance: 11.6
click at [168, 216] on body "Toggle navigation Home Bank Account List Load By Website Group [ISPORT] SUPERLI…" at bounding box center [176, 120] width 353 height 240
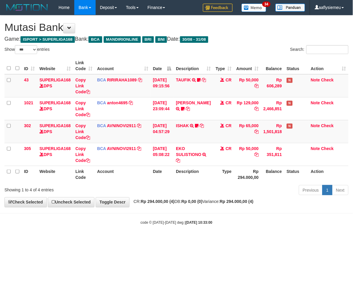
click at [353, 176] on html "Toggle navigation Home Bank Account List Load By Website Group [ISPORT] SUPERLI…" at bounding box center [176, 120] width 353 height 240
click at [152, 230] on body "Toggle navigation Home Bank Account List Load By Website Group [ISPORT] SUPERLI…" at bounding box center [176, 120] width 353 height 240
click at [157, 230] on body "Toggle navigation Home Bank Account List Load By Website Group [ISPORT] SUPERLI…" at bounding box center [176, 120] width 353 height 240
drag, startPoint x: 194, startPoint y: 233, endPoint x: 129, endPoint y: 235, distance: 64.8
click at [194, 233] on body "Toggle navigation Home Bank Account List Load By Website Group [ISPORT] SUPERLI…" at bounding box center [176, 120] width 353 height 240
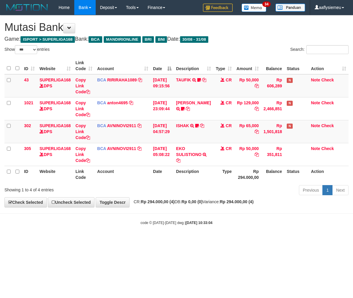
select select "***"
drag, startPoint x: 222, startPoint y: 230, endPoint x: 349, endPoint y: 213, distance: 127.9
click at [231, 231] on body "Toggle navigation Home Bank Account List Load By Website Group [ISPORT] SUPERLI…" at bounding box center [176, 120] width 353 height 240
drag, startPoint x: 217, startPoint y: 217, endPoint x: 203, endPoint y: 217, distance: 13.7
click at [215, 217] on body "Toggle navigation Home Bank Account List Load By Website Group [ISPORT] SUPERLI…" at bounding box center [176, 120] width 353 height 240
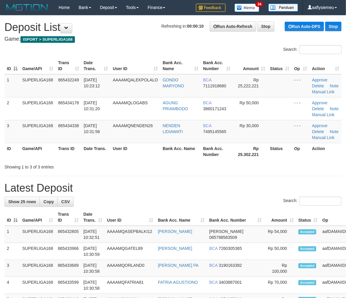
drag, startPoint x: 70, startPoint y: 162, endPoint x: 0, endPoint y: 180, distance: 72.3
click at [67, 165] on div "Showing 1 to 3 of 3 entries" at bounding box center [71, 166] width 135 height 8
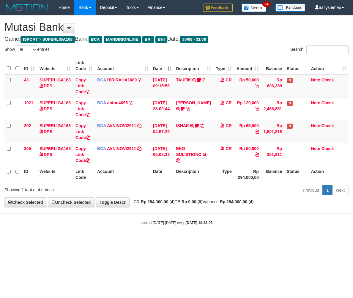
select select "***"
drag, startPoint x: 165, startPoint y: 200, endPoint x: 138, endPoint y: 202, distance: 26.5
click at [165, 200] on strong "Rp 294.000,00 (4)" at bounding box center [158, 201] width 34 height 5
select select "***"
click at [176, 221] on small "code © [DATE]-[DATE] dwg | [DATE] 10:33:13" at bounding box center [176, 223] width 72 height 4
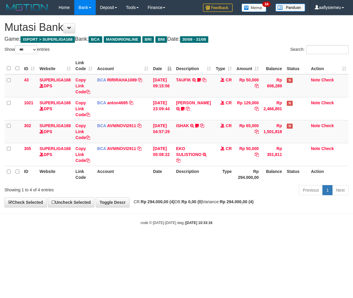
select select "***"
click at [210, 229] on body "Toggle navigation Home Bank Account List Load By Website Group [ISPORT] SUPERLI…" at bounding box center [176, 120] width 353 height 240
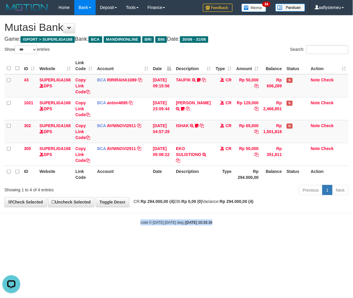
click at [210, 229] on body "Toggle navigation Home Bank Account List Load By Website Group [ISPORT] SUPERLI…" at bounding box center [176, 120] width 353 height 240
select select "***"
click at [209, 229] on body "Toggle navigation Home Bank Account List Load By Website Group [ISPORT] SUPERLI…" at bounding box center [176, 120] width 353 height 240
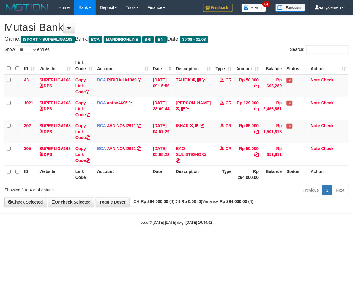
click at [209, 229] on body "Toggle navigation Home Bank Account List Load By Website Group [ISPORT] SUPERLI…" at bounding box center [176, 120] width 353 height 240
click at [208, 229] on body "Toggle navigation Home Bank Account List Load By Website Group [ISPORT] SUPERLI…" at bounding box center [176, 120] width 353 height 240
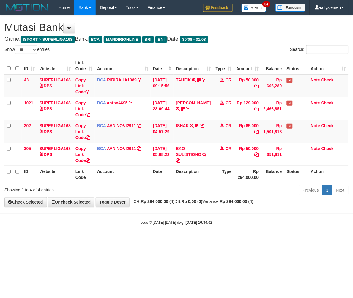
click at [208, 229] on body "Toggle navigation Home Bank Account List Load By Website Group [ISPORT] SUPERLI…" at bounding box center [176, 120] width 353 height 240
select select "***"
drag, startPoint x: 0, startPoint y: 0, endPoint x: 208, endPoint y: 229, distance: 309.4
click at [208, 229] on body "Toggle navigation Home Bank Account List Load By Website Group [ISPORT] SUPERLI…" at bounding box center [176, 120] width 353 height 240
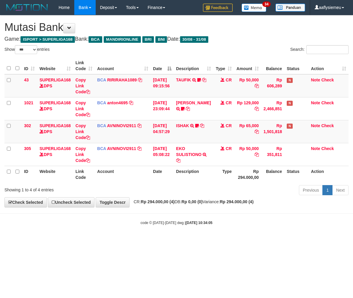
select select "***"
click at [217, 212] on body "Toggle navigation Home Bank Account List Load By Website Group [ISPORT] SUPERLI…" at bounding box center [176, 120] width 353 height 240
select select "***"
click at [161, 230] on body "Toggle navigation Home Bank Account List Load By Website Group [ISPORT] SUPERLI…" at bounding box center [176, 120] width 353 height 240
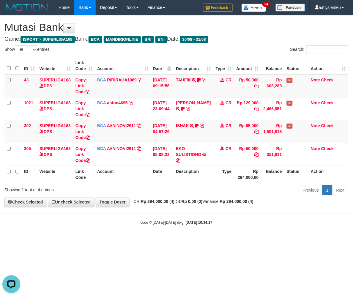
drag, startPoint x: 157, startPoint y: 227, endPoint x: 152, endPoint y: 221, distance: 7.8
click at [157, 226] on body "Toggle navigation Home Bank Account List Load By Website Group [ISPORT] SUPERLI…" at bounding box center [176, 120] width 353 height 240
drag, startPoint x: 151, startPoint y: 220, endPoint x: 149, endPoint y: 216, distance: 4.5
click at [151, 219] on body "Toggle navigation Home Bank Account List Load By Website Group [ISPORT] SUPERLI…" at bounding box center [176, 120] width 353 height 240
drag, startPoint x: 149, startPoint y: 216, endPoint x: 148, endPoint y: 213, distance: 3.5
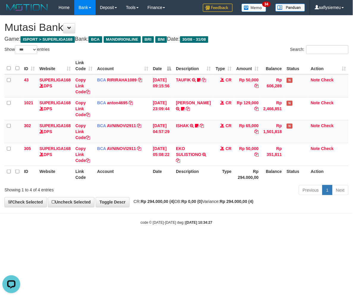
click at [149, 215] on body "Toggle navigation Home Bank Account List Load By Website Group [ISPORT] SUPERLI…" at bounding box center [176, 120] width 353 height 240
click at [148, 212] on body "Toggle navigation Home Bank Account List Load By Website Group [ISPORT] SUPERLI…" at bounding box center [176, 120] width 353 height 240
click at [147, 211] on body "Toggle navigation Home Bank Account List Load By Website Group [ISPORT] SUPERLI…" at bounding box center [176, 120] width 353 height 240
click at [146, 210] on body "Toggle navigation Home Bank Account List Load By Website Group [ISPORT] SUPERLI…" at bounding box center [176, 120] width 353 height 240
drag, startPoint x: 142, startPoint y: 205, endPoint x: 138, endPoint y: 203, distance: 4.0
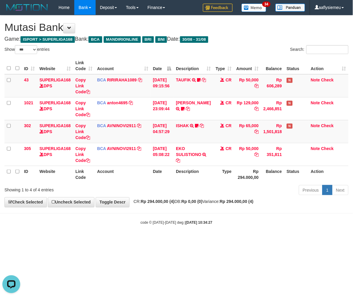
click at [142, 205] on div "**********" at bounding box center [176, 111] width 353 height 192
click at [100, 196] on div "Showing 1 to 4 of 4 entries Previous 1 Next" at bounding box center [176, 190] width 353 height 13
select select "***"
drag, startPoint x: 132, startPoint y: 269, endPoint x: 75, endPoint y: 271, distance: 56.8
click at [132, 240] on html "Toggle navigation Home Bank Account List Load By Website Group [ISPORT] SUPERLI…" at bounding box center [176, 120] width 353 height 240
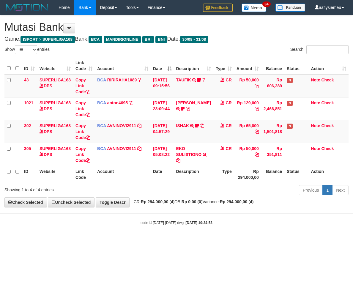
select select "***"
drag, startPoint x: 148, startPoint y: 198, endPoint x: 113, endPoint y: 201, distance: 34.9
click at [148, 198] on div "**********" at bounding box center [176, 111] width 353 height 192
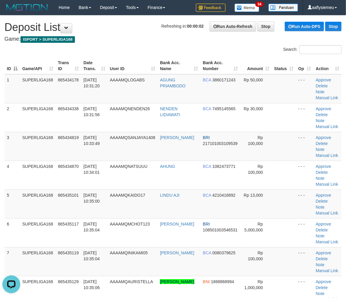
drag, startPoint x: 28, startPoint y: 143, endPoint x: 1, endPoint y: 162, distance: 32.7
click at [25, 147] on td "SUPERLIGA168" at bounding box center [38, 146] width 36 height 29
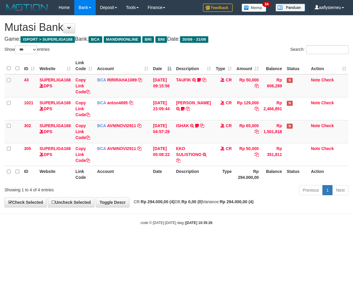
select select "***"
click at [114, 193] on div "Showing 1 to 4 of 4 entries Previous 1 Next" at bounding box center [176, 190] width 353 height 13
select select "***"
click at [233, 206] on div "**********" at bounding box center [176, 111] width 353 height 192
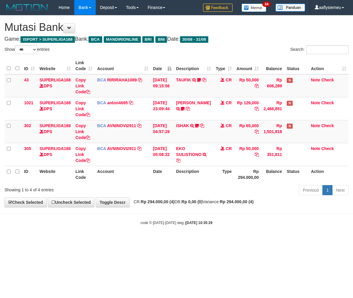
select select "***"
click at [173, 210] on body "Toggle navigation Home Bank Account List Load By Website Group [ISPORT] SUPERLI…" at bounding box center [176, 120] width 353 height 240
click at [200, 225] on div "code © [DATE]-[DATE] dwg | [DATE] 10:35:29" at bounding box center [176, 222] width 353 height 6
click at [236, 227] on body "Toggle navigation Home Bank Account List Load By Website Group [ISPORT] SUPERLI…" at bounding box center [176, 120] width 353 height 240
click at [235, 228] on body "Toggle navigation Home Bank Account List Load By Website Group [ISPORT] SUPERLI…" at bounding box center [176, 120] width 353 height 240
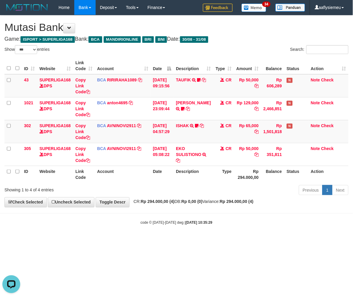
click at [235, 228] on body "Toggle navigation Home Bank Account List Load By Website Group [ISPORT] SUPERLI…" at bounding box center [176, 120] width 353 height 240
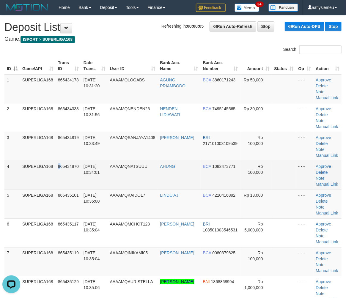
click at [60, 165] on span "865434870" at bounding box center [68, 166] width 21 height 5
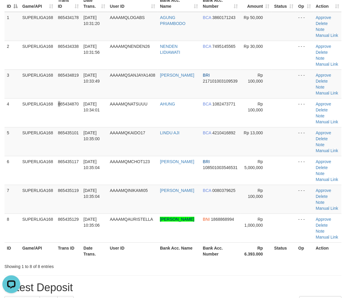
scroll to position [99, 0]
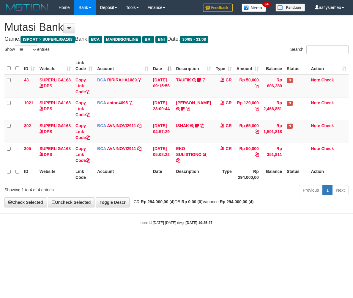
select select "***"
click at [241, 195] on div "Previous 1 Next" at bounding box center [249, 190] width 197 height 13
drag, startPoint x: 251, startPoint y: 197, endPoint x: 266, endPoint y: 198, distance: 14.6
click at [254, 198] on div "**********" at bounding box center [176, 111] width 353 height 192
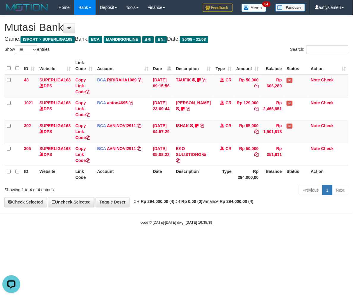
click at [200, 240] on html "Toggle navigation Home Bank Account List Load By Website Group [ISPORT] SUPERLI…" at bounding box center [176, 120] width 353 height 240
drag, startPoint x: 200, startPoint y: 241, endPoint x: 200, endPoint y: 230, distance: 10.4
click at [200, 239] on body "Toggle navigation Home Bank Account List Load By Website Group [ISPORT] SUPERLI…" at bounding box center [176, 120] width 353 height 240
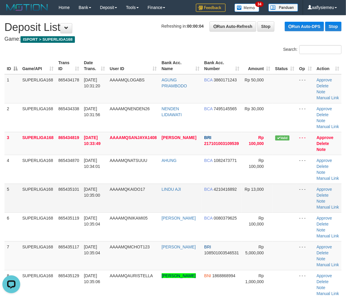
drag, startPoint x: 66, startPoint y: 181, endPoint x: 49, endPoint y: 190, distance: 19.6
click at [56, 187] on tbody "1 SUPERLIGA168 865434178 31/08/2025 10:31:20 AAAAMQLOGABS AGUNG PRIAMBODO BCA 3…" at bounding box center [172, 229] width 337 height 311
drag, startPoint x: 75, startPoint y: 193, endPoint x: 45, endPoint y: 206, distance: 31.9
click at [59, 203] on td "865435101" at bounding box center [69, 198] width 26 height 29
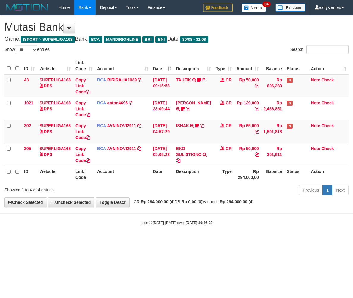
select select "***"
click at [210, 240] on html "Toggle navigation Home Bank Account List Load By Website Group [ISPORT] SUPERLI…" at bounding box center [176, 120] width 353 height 240
drag, startPoint x: 197, startPoint y: 242, endPoint x: 72, endPoint y: 252, distance: 125.7
click at [197, 240] on html "Toggle navigation Home Bank Account List Load By Website Group [ISPORT] SUPERLI…" at bounding box center [176, 120] width 353 height 240
drag, startPoint x: 142, startPoint y: 260, endPoint x: 246, endPoint y: 233, distance: 107.1
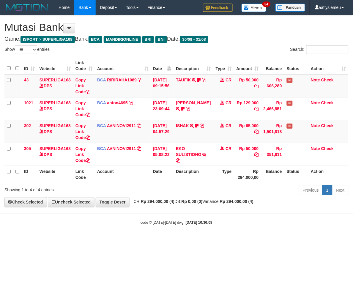
click at [144, 240] on html "Toggle navigation Home Bank Account List Load By Website Group [ISPORT] SUPERLI…" at bounding box center [176, 120] width 353 height 240
drag, startPoint x: 118, startPoint y: 235, endPoint x: 1, endPoint y: 248, distance: 117.0
click at [111, 239] on body "Toggle navigation Home Bank Account List Load By Website Group [ISPORT] SUPERLI…" at bounding box center [176, 120] width 353 height 240
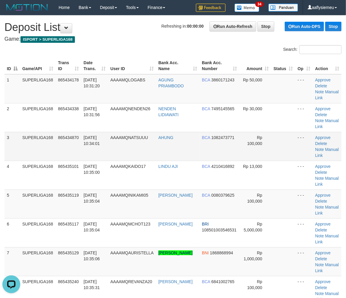
drag, startPoint x: 50, startPoint y: 159, endPoint x: 0, endPoint y: 178, distance: 53.4
click at [49, 159] on td "SUPERLIGA168" at bounding box center [38, 146] width 36 height 29
drag, startPoint x: 56, startPoint y: 162, endPoint x: 1, endPoint y: 177, distance: 57.2
click at [43, 167] on td "SUPERLIGA168" at bounding box center [38, 175] width 36 height 29
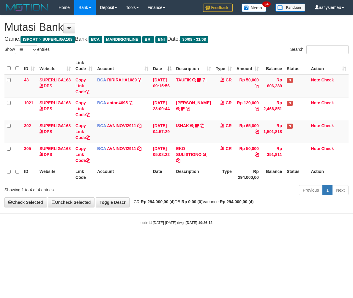
select select "***"
click at [170, 212] on body "Toggle navigation Home Bank Account List Load By Website Group [ISPORT] SUPERLI…" at bounding box center [176, 120] width 353 height 240
click at [171, 212] on body "Toggle navigation Home Bank Account List Load By Website Group [ISPORT] SUPERLI…" at bounding box center [176, 120] width 353 height 240
click at [172, 212] on body "Toggle navigation Home Bank Account List Load By Website Group [ISPORT] SUPERLI…" at bounding box center [176, 120] width 353 height 240
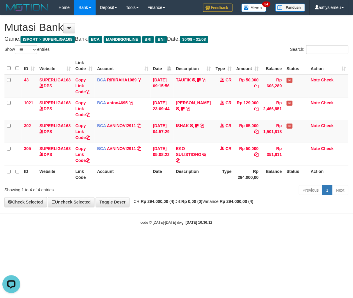
click at [171, 211] on body "Toggle navigation Home Bank Account List Load By Website Group [ISPORT] SUPERLI…" at bounding box center [176, 120] width 353 height 240
click at [170, 211] on body "Toggle navigation Home Bank Account List Load By Website Group [ISPORT] SUPERLI…" at bounding box center [176, 120] width 353 height 240
click at [167, 224] on small "code © [DATE]-[DATE] dwg | [DATE] 10:36:12" at bounding box center [176, 223] width 72 height 4
click at [173, 240] on html "Toggle navigation Home Bank Account List Load By Website Group [ISPORT] SUPERLI…" at bounding box center [176, 120] width 353 height 240
click at [240, 211] on body "Toggle navigation Home Bank Account List Load By Website Group [ISPORT] SUPERLI…" at bounding box center [176, 120] width 353 height 240
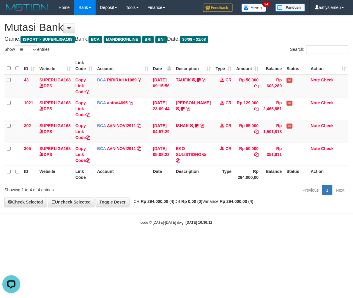
click at [240, 211] on body "Toggle navigation Home Bank Account List Load By Website Group [ISPORT] SUPERLI…" at bounding box center [176, 120] width 353 height 240
click at [207, 211] on body "Toggle navigation Home Bank Account List Load By Website Group [ISPORT] SUPERLI…" at bounding box center [176, 120] width 353 height 240
click at [180, 220] on body "Toggle navigation Home Bank Account List Load By Website Group [ISPORT] SUPERLI…" at bounding box center [176, 120] width 353 height 240
click at [109, 238] on body "Toggle navigation Home Bank Account List Load By Website Group [ISPORT] SUPERLI…" at bounding box center [176, 120] width 353 height 240
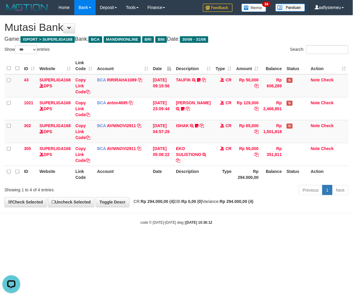
click at [112, 238] on body "Toggle navigation Home Bank Account List Load By Website Group [ISPORT] SUPERLI…" at bounding box center [176, 120] width 353 height 240
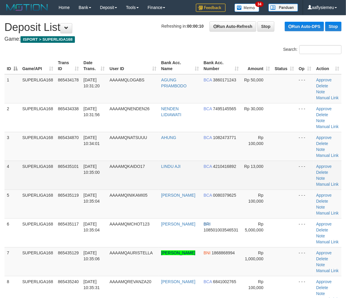
drag, startPoint x: 20, startPoint y: 177, endPoint x: 0, endPoint y: 191, distance: 24.0
click at [20, 185] on tr "4 SUPERLIGA168 865435101 31/08/2025 10:35:00 AAAAMQKAIDO17 LINDU AJI BCA 421041…" at bounding box center [172, 175] width 337 height 29
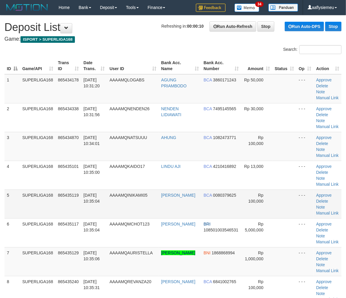
drag, startPoint x: 15, startPoint y: 188, endPoint x: 12, endPoint y: 189, distance: 3.8
click at [15, 188] on tbody "1 SUPERLIGA168 865434178 [DATE] 10:31:20 AAAAMQLOGABS AGUNG PRIAMBODO BCA 38601…" at bounding box center [172, 232] width 337 height 317
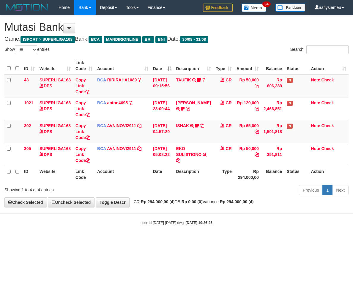
select select "***"
click at [134, 221] on div "code © 2012-2018 dwg | 2025/08/31 10:36:25" at bounding box center [176, 222] width 353 height 6
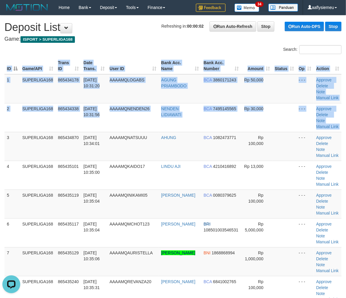
drag, startPoint x: 5, startPoint y: 157, endPoint x: 0, endPoint y: 160, distance: 5.7
click at [4, 158] on div "ID Game/API Trans ID Date Trans. User ID Bank Acc. Name Bank Acc. Number Amount…" at bounding box center [173, 233] width 346 height 354
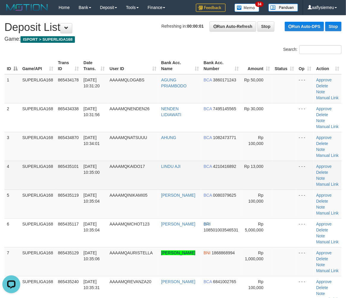
click at [48, 170] on td "SUPERLIGA168" at bounding box center [38, 175] width 36 height 29
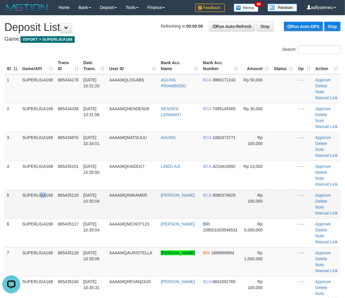
drag, startPoint x: 30, startPoint y: 200, endPoint x: 26, endPoint y: 205, distance: 7.0
click at [27, 203] on td "SUPERLIGA168" at bounding box center [38, 203] width 36 height 29
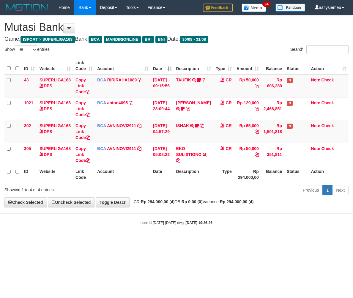
select select "***"
click at [205, 184] on div "Previous 1 Next" at bounding box center [249, 190] width 197 height 13
select select "***"
drag, startPoint x: 177, startPoint y: 227, endPoint x: 211, endPoint y: 219, distance: 34.4
click at [183, 226] on body "Toggle navigation Home Bank Account List Load By Website Group [ISPORT] SUPERLI…" at bounding box center [176, 120] width 353 height 240
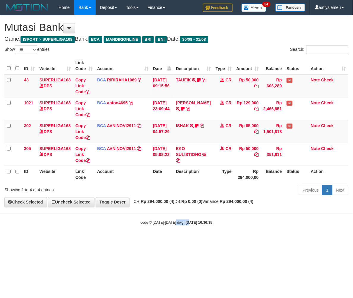
click at [222, 237] on body "Toggle navigation Home Bank Account List Load By Website Group [ISPORT] SUPERLI…" at bounding box center [176, 120] width 353 height 240
click at [177, 240] on html "Toggle navigation Home Bank Account List Load By Website Group [ISPORT] SUPERLI…" at bounding box center [176, 120] width 353 height 240
drag, startPoint x: 177, startPoint y: 250, endPoint x: 280, endPoint y: 229, distance: 105.5
click at [180, 240] on html "Toggle navigation Home Bank Account List Load By Website Group [ISPORT] SUPERLI…" at bounding box center [176, 120] width 353 height 240
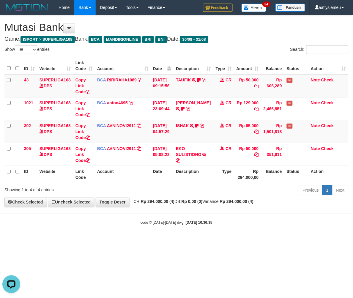
drag, startPoint x: 199, startPoint y: 256, endPoint x: 86, endPoint y: 265, distance: 113.2
click at [198, 240] on html "Toggle navigation Home Bank Account List Load By Website Group [ISPORT] SUPERLI…" at bounding box center [176, 120] width 353 height 240
select select "***"
click at [224, 211] on body "Toggle navigation Home Bank Account List Load By Website Group [ISPORT] SUPERLI…" at bounding box center [176, 120] width 353 height 240
click at [241, 215] on body "Toggle navigation Home Bank Account List Load By Website Group [ISPORT] SUPERLI…" at bounding box center [176, 120] width 353 height 240
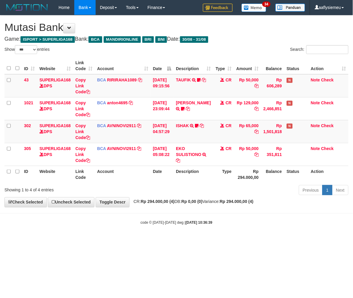
click at [241, 213] on hr at bounding box center [176, 213] width 353 height 0
click at [220, 211] on body "Toggle navigation Home Bank Account List Load By Website Group [ISPORT] SUPERLI…" at bounding box center [176, 120] width 353 height 240
click at [176, 222] on small "code © 2012-2018 dwg | 2025/08/31 10:36:39" at bounding box center [176, 223] width 72 height 4
click at [186, 223] on strong "2025/08/31 10:36:39" at bounding box center [199, 223] width 27 height 4
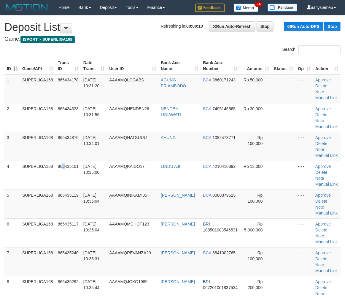
drag, startPoint x: 64, startPoint y: 174, endPoint x: 0, endPoint y: 190, distance: 65.8
click at [64, 176] on td "865435101" at bounding box center [69, 175] width 26 height 29
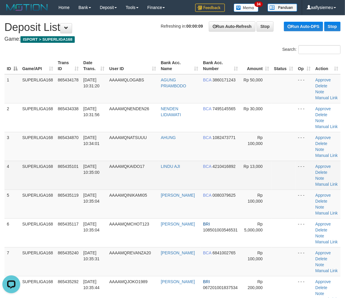
drag, startPoint x: 42, startPoint y: 174, endPoint x: 19, endPoint y: 184, distance: 25.0
click at [42, 175] on td "SUPERLIGA168" at bounding box center [38, 175] width 36 height 29
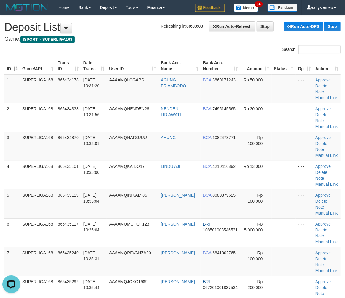
drag, startPoint x: 54, startPoint y: 176, endPoint x: 1, endPoint y: 191, distance: 55.6
click at [53, 177] on td "SUPERLIGA168" at bounding box center [38, 175] width 36 height 29
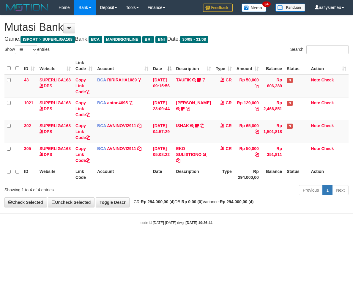
select select "***"
click at [118, 197] on div "Showing 1 to 4 of 4 entries Previous 1 Next" at bounding box center [176, 190] width 353 height 13
drag, startPoint x: 100, startPoint y: 209, endPoint x: 164, endPoint y: 214, distance: 64.0
click at [108, 213] on body "Toggle navigation Home Bank Account List Load By Website Group [ISPORT] SUPERLI…" at bounding box center [176, 120] width 353 height 240
click at [151, 240] on html "Toggle navigation Home Bank Account List Load By Website Group [ISPORT] SUPERLI…" at bounding box center [176, 120] width 353 height 240
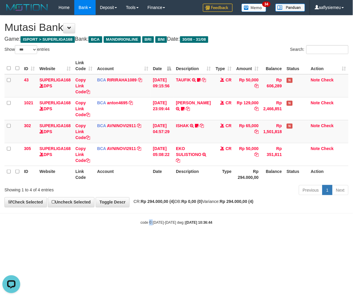
click at [150, 240] on html "Toggle navigation Home Bank Account List Load By Website Group [ISPORT] SUPERLI…" at bounding box center [176, 120] width 353 height 240
drag, startPoint x: 140, startPoint y: 210, endPoint x: 85, endPoint y: 218, distance: 55.3
click at [139, 210] on body "Toggle navigation Home Bank Account List Load By Website Group [ISPORT] SUPERLI…" at bounding box center [176, 120] width 353 height 240
drag, startPoint x: 181, startPoint y: 206, endPoint x: 127, endPoint y: 213, distance: 55.3
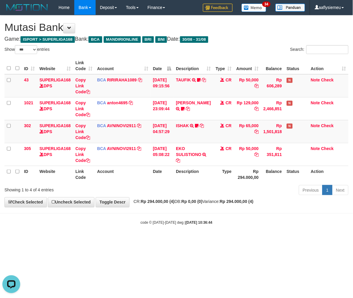
click at [182, 206] on div "**********" at bounding box center [176, 111] width 353 height 192
click at [216, 228] on body "Toggle navigation Home Bank Account List Load By Website Group [ISPORT] SUPERLI…" at bounding box center [176, 120] width 353 height 240
click at [217, 228] on body "Toggle navigation Home Bank Account List Load By Website Group [ISPORT] SUPERLI…" at bounding box center [176, 120] width 353 height 240
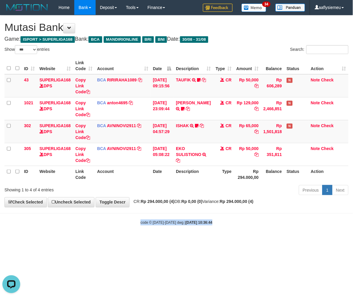
click at [192, 240] on html "Toggle navigation Home Bank Account List Load By Website Group [ISPORT] SUPERLI…" at bounding box center [176, 120] width 353 height 240
click at [107, 229] on body "Toggle navigation Home Bank Account List Load By Website Group [ISPORT] SUPERLI…" at bounding box center [176, 120] width 353 height 240
click at [155, 222] on small "code © 2012-2018 dwg | 2025/08/31 10:36:44" at bounding box center [176, 223] width 72 height 4
drag, startPoint x: 213, startPoint y: 214, endPoint x: 233, endPoint y: 213, distance: 20.0
click at [214, 214] on body "Toggle navigation Home Bank Account List Load By Website Group [ISPORT] SUPERLI…" at bounding box center [176, 120] width 353 height 240
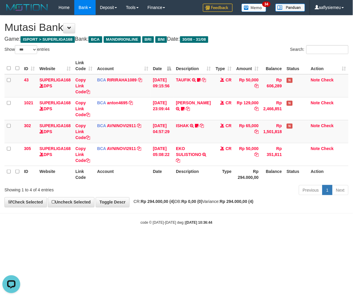
click at [182, 210] on body "Toggle navigation Home Bank Account List Load By Website Group [ISPORT] SUPERLI…" at bounding box center [176, 120] width 353 height 240
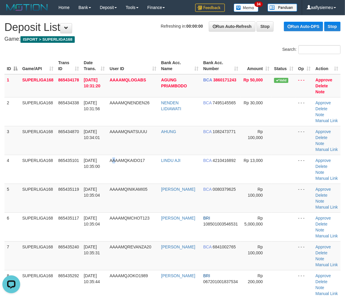
drag, startPoint x: 117, startPoint y: 165, endPoint x: 1, endPoint y: 206, distance: 122.4
click at [110, 171] on td "AAAAMQKAIDO17" at bounding box center [134, 169] width 52 height 29
drag, startPoint x: 54, startPoint y: 168, endPoint x: 1, endPoint y: 180, distance: 54.3
click at [53, 168] on td "SUPERLIGA168" at bounding box center [38, 169] width 36 height 29
click at [6, 170] on td "4" at bounding box center [11, 169] width 15 height 29
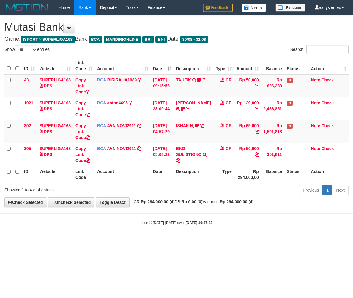
select select "***"
click at [207, 187] on div "Previous 1 Next" at bounding box center [249, 190] width 197 height 13
select select "***"
click at [223, 240] on html "Toggle navigation Home Bank Account List Load By Website Group [ISPORT] SUPERLI…" at bounding box center [176, 120] width 353 height 240
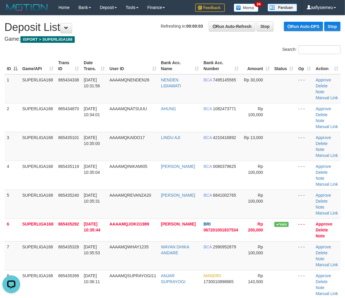
drag, startPoint x: 6, startPoint y: 156, endPoint x: 0, endPoint y: 159, distance: 6.8
click at [4, 157] on td "3" at bounding box center [11, 146] width 15 height 29
click at [80, 158] on td "865435101" at bounding box center [69, 146] width 26 height 29
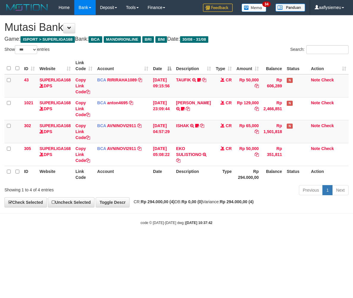
select select "***"
click at [224, 197] on div "Previous 1 Next" at bounding box center [249, 190] width 197 height 13
click at [190, 221] on strong "2025/08/31 10:37:42" at bounding box center [199, 223] width 27 height 4
select select "***"
click at [180, 187] on div "Previous 1 Next" at bounding box center [249, 190] width 197 height 13
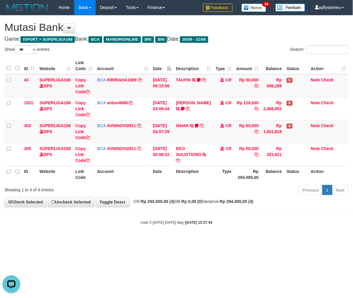
drag, startPoint x: 227, startPoint y: 202, endPoint x: 353, endPoint y: 184, distance: 126.6
click at [228, 202] on span "CR: Rp 294.000,00 (4) DB: Rp 0,00 (0) Variance: Rp 294.000,00 (4)" at bounding box center [192, 201] width 123 height 5
click at [248, 213] on hr at bounding box center [176, 213] width 353 height 0
click at [250, 193] on div "Previous 1 Next" at bounding box center [249, 190] width 197 height 13
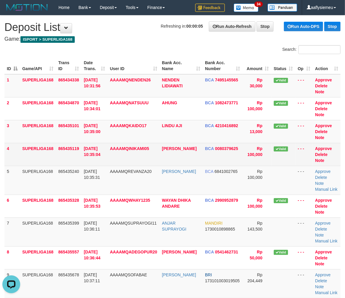
drag, startPoint x: 26, startPoint y: 150, endPoint x: 1, endPoint y: 168, distance: 31.1
click at [26, 150] on td "SUPERLIGA168" at bounding box center [38, 154] width 36 height 23
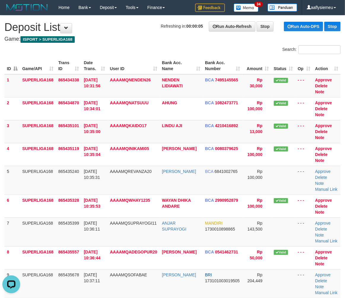
drag, startPoint x: 48, startPoint y: 164, endPoint x: 2, endPoint y: 186, distance: 50.5
click at [41, 170] on tbody "1 SUPERLIGA168 865434338 31/08/2025 10:31:56 AAAAMQNENDEN26 NENDEN LIDIAWATI BC…" at bounding box center [172, 197] width 336 height 247
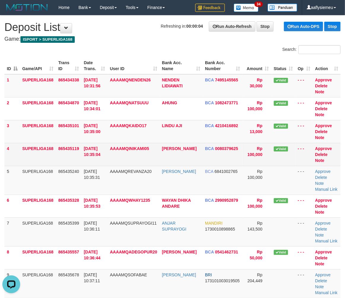
click at [49, 148] on td "SUPERLIGA168" at bounding box center [38, 154] width 36 height 23
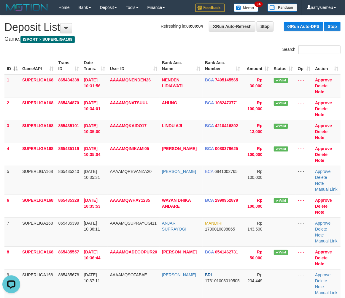
drag, startPoint x: 49, startPoint y: 148, endPoint x: 1, endPoint y: 174, distance: 54.6
click at [49, 149] on td "SUPERLIGA168" at bounding box center [38, 154] width 36 height 23
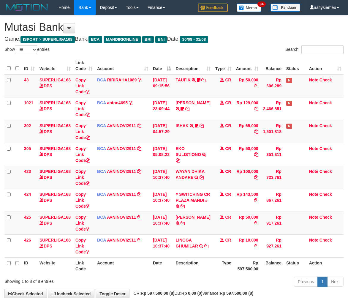
select select "***"
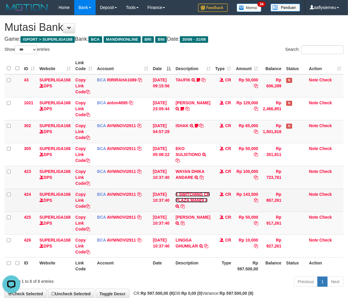
click at [189, 203] on link "# SWITCHING CR PLAZA MANDI #" at bounding box center [193, 197] width 34 height 11
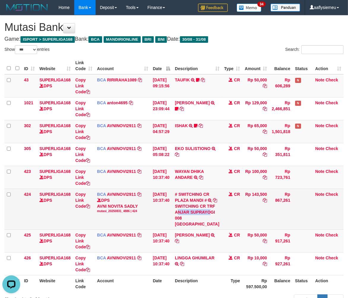
copy div "NJAR SUPRAYO"
drag, startPoint x: 182, startPoint y: 225, endPoint x: 198, endPoint y: 228, distance: 16.4
click at [198, 227] on div "SWITCHING CR TRF ANJAR SUPRAYOGI 008 PLAZA MANDI" at bounding box center [197, 215] width 45 height 24
click at [242, 224] on td "Rp 143,500" at bounding box center [255, 209] width 27 height 41
click at [156, 229] on td "[DATE] 10:37:40" at bounding box center [162, 209] width 22 height 41
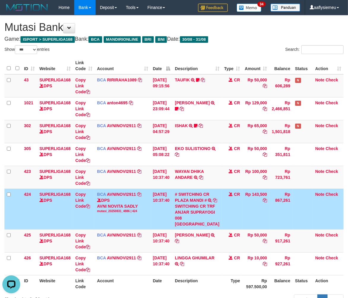
click at [230, 229] on td "CR" at bounding box center [232, 209] width 21 height 41
drag, startPoint x: 230, startPoint y: 244, endPoint x: 220, endPoint y: 243, distance: 9.6
click at [227, 229] on td "CR" at bounding box center [232, 209] width 21 height 41
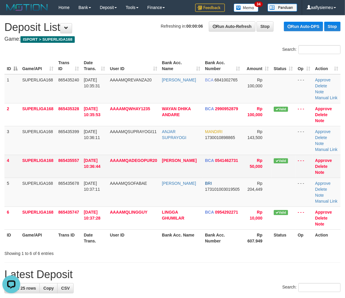
drag, startPoint x: 111, startPoint y: 167, endPoint x: 294, endPoint y: 171, distance: 182.7
click at [112, 167] on td "AAAAMQADEGOPUR20" at bounding box center [134, 166] width 52 height 23
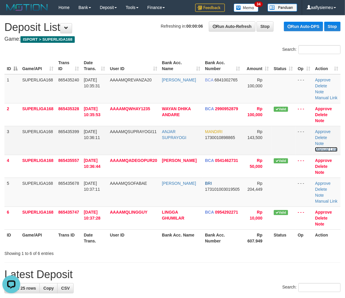
click at [331, 147] on link "Manual Link" at bounding box center [326, 149] width 23 height 5
drag, startPoint x: 74, startPoint y: 176, endPoint x: 59, endPoint y: 187, distance: 19.2
click at [72, 178] on tbody "1 SUPERLIGA168 865435240 31/08/2025 10:35:31 AAAAMQREVANZA20 ADITYA PRATAMA BCA…" at bounding box center [172, 151] width 336 height 155
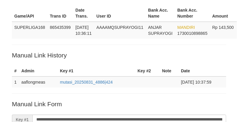
scroll to position [21, 0]
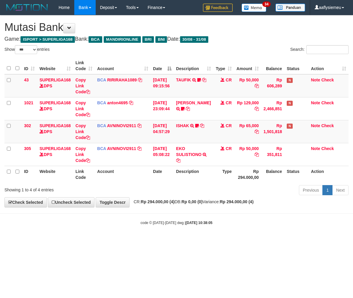
select select "***"
click at [218, 230] on body "Toggle navigation Home Bank Account List Load By Website Group [ISPORT] SUPERLI…" at bounding box center [176, 120] width 353 height 240
click at [322, 195] on div "Previous 1 Next" at bounding box center [249, 190] width 197 height 13
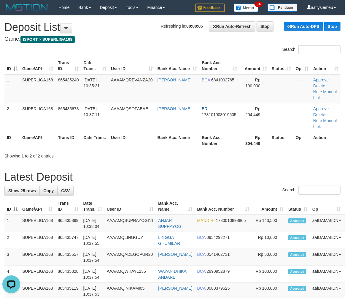
click at [93, 134] on th "Date Trans." at bounding box center [95, 140] width 28 height 17
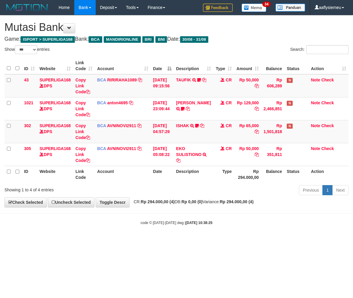
select select "***"
click at [167, 190] on div "Previous 1 Next" at bounding box center [249, 190] width 197 height 13
click at [203, 201] on strong "Rp 0,00 (0)" at bounding box center [191, 201] width 21 height 5
click at [192, 212] on body "Toggle navigation Home Bank Account List Load By Website Group [ISPORT] SUPERLI…" at bounding box center [176, 120] width 353 height 240
click at [283, 198] on div "**********" at bounding box center [176, 111] width 353 height 192
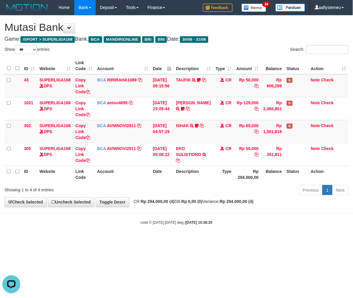
click at [225, 214] on body "Toggle navigation Home Bank Account List Load By Website Group [ISPORT] SUPERLI…" at bounding box center [176, 120] width 353 height 240
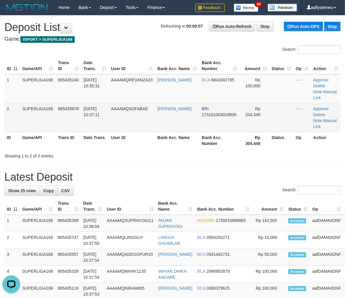
click at [50, 110] on td "SUPERLIGA168" at bounding box center [38, 117] width 36 height 29
click at [123, 116] on td "AAAAMQSOFABAE" at bounding box center [132, 117] width 47 height 29
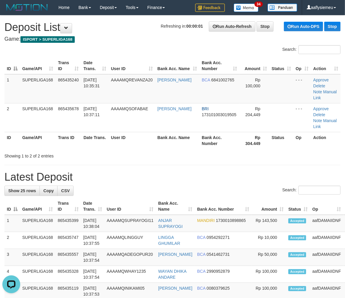
drag, startPoint x: 79, startPoint y: 118, endPoint x: 1, endPoint y: 162, distance: 89.9
click at [72, 128] on table "ID Game/API Trans ID Date Trans. User ID Bank Acc. Name Bank Acc. Number Amount…" at bounding box center [172, 102] width 336 height 91
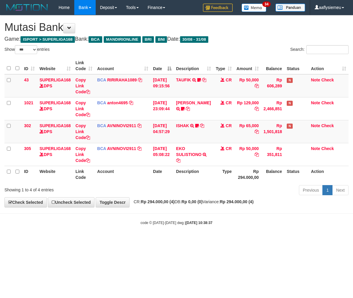
select select "***"
click at [190, 188] on div "Previous 1 Next" at bounding box center [249, 190] width 197 height 13
click at [280, 197] on div "Previous 1 Next" at bounding box center [249, 190] width 197 height 13
drag, startPoint x: 239, startPoint y: 194, endPoint x: 352, endPoint y: 159, distance: 118.0
click at [239, 194] on div "Previous 1 Next" at bounding box center [249, 190] width 197 height 13
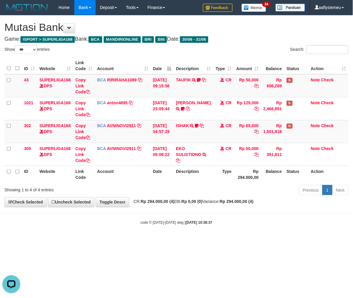
click at [253, 187] on div "Previous 1 Next" at bounding box center [249, 190] width 197 height 13
drag, startPoint x: 174, startPoint y: 188, endPoint x: 170, endPoint y: 184, distance: 6.5
click at [173, 188] on div "Previous 1 Next" at bounding box center [249, 190] width 197 height 13
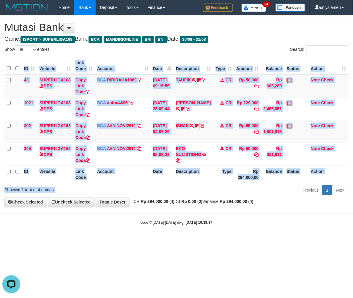
click at [170, 183] on div "Show ** ** ** *** entries Search: ID Website Link Code Account Date Description…" at bounding box center [176, 121] width 344 height 152
click at [169, 183] on div "ID Website Link Code Account Date Description Type Amount Balance Status Action…" at bounding box center [176, 120] width 353 height 129
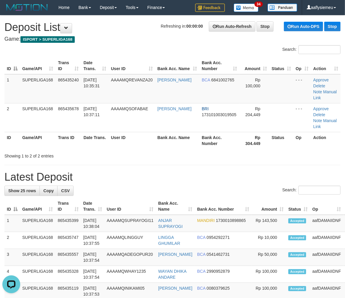
drag, startPoint x: 120, startPoint y: 123, endPoint x: 89, endPoint y: 143, distance: 36.7
click at [120, 132] on th "User ID" at bounding box center [132, 140] width 47 height 17
click at [139, 132] on th "User ID" at bounding box center [132, 140] width 47 height 17
drag, startPoint x: 50, startPoint y: 115, endPoint x: 1, endPoint y: 135, distance: 53.2
click at [46, 118] on td "SUPERLIGA168" at bounding box center [38, 117] width 36 height 29
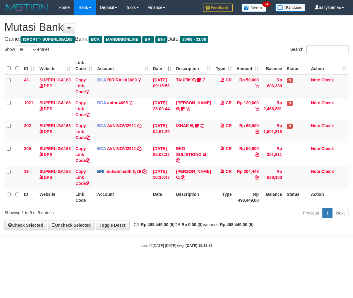
select select "***"
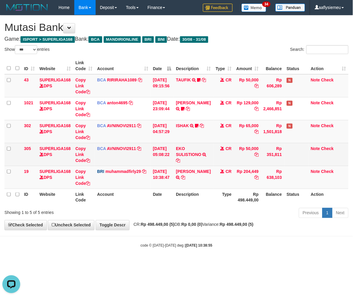
drag, startPoint x: 137, startPoint y: 150, endPoint x: 271, endPoint y: 159, distance: 133.4
click at [138, 150] on td "BCA AVNINOVI2911 DPS AVNI NOVITA SADLY mutasi_20250831_4886 | 305 mutasi_202508…" at bounding box center [123, 154] width 56 height 23
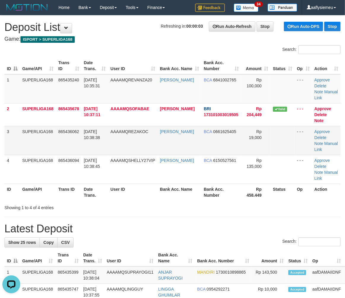
click at [152, 150] on td "AAAAMQREZAKOC" at bounding box center [133, 140] width 50 height 29
click at [70, 138] on td "865436062" at bounding box center [69, 140] width 26 height 29
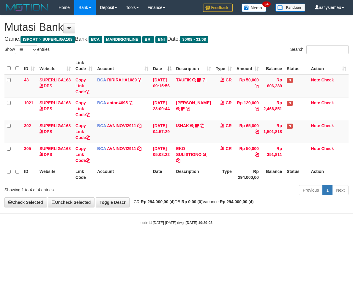
select select "***"
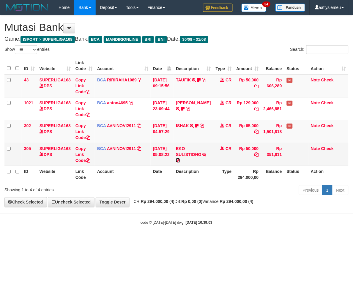
click at [180, 160] on icon at bounding box center [178, 160] width 4 height 4
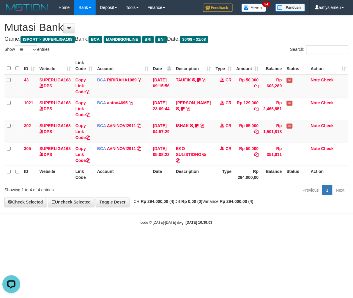
click at [227, 200] on span "CR: Rp 294.000,00 (4) DB: Rp 0,00 (0) Variance: Rp 294.000,00 (4)" at bounding box center [192, 201] width 123 height 5
click at [226, 200] on div "**********" at bounding box center [176, 111] width 353 height 192
click at [285, 185] on div "Previous 1 Next" at bounding box center [249, 190] width 197 height 13
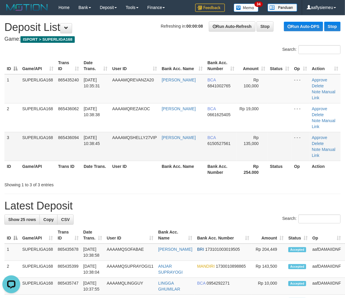
drag, startPoint x: 99, startPoint y: 132, endPoint x: 91, endPoint y: 138, distance: 9.3
click at [100, 135] on span "31/08/2025 10:38:45" at bounding box center [92, 140] width 16 height 11
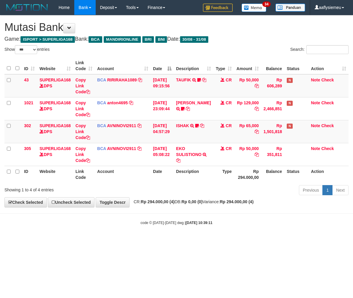
select select "***"
click at [181, 216] on body "Toggle navigation Home Bank Account List Load By Website Group [ISPORT] SUPERLI…" at bounding box center [176, 120] width 353 height 240
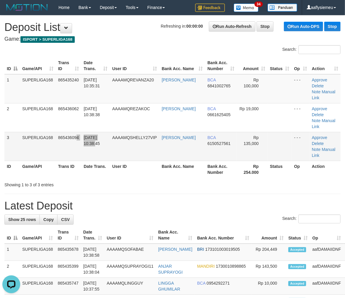
click at [87, 135] on tr "3 SUPERLIGA168 865436094 [DATE] 10:38:45 AAAAMQSHELLY27VIP [PERSON_NAME] BCA 61…" at bounding box center [172, 146] width 336 height 29
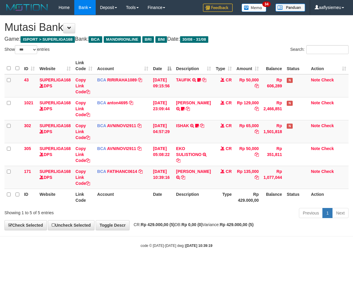
select select "***"
click at [181, 189] on th "Description" at bounding box center [192, 197] width 39 height 17
click at [181, 179] on icon at bounding box center [183, 177] width 4 height 4
click at [140, 222] on div "**********" at bounding box center [176, 122] width 353 height 214
click at [138, 222] on div "**********" at bounding box center [176, 122] width 353 height 214
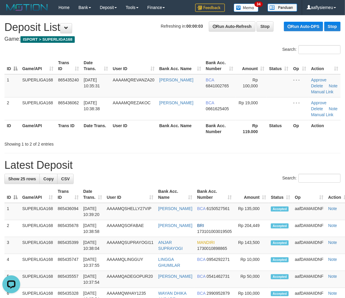
click at [110, 126] on th "Date Trans." at bounding box center [95, 128] width 29 height 17
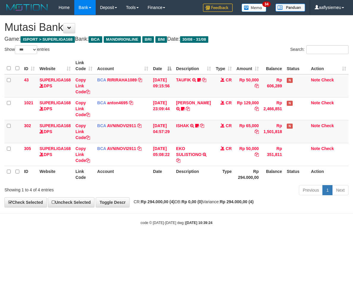
select select "***"
click at [135, 194] on div "Showing 1 to 4 of 4 entries Previous 1 Next" at bounding box center [176, 190] width 353 height 13
click at [137, 193] on div "Showing 1 to 4 of 4 entries Previous 1 Next" at bounding box center [176, 190] width 353 height 13
click at [209, 177] on th "Description" at bounding box center [192, 174] width 39 height 17
click at [203, 179] on th "Description" at bounding box center [192, 174] width 39 height 17
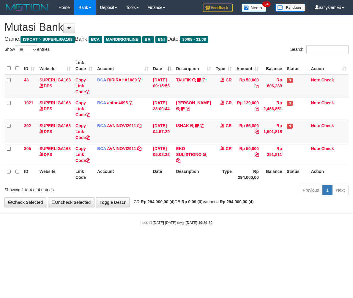
select select "***"
click at [201, 180] on th "Description" at bounding box center [192, 174] width 39 height 17
click at [259, 183] on div "ID Website Link Code Account Date Description Type Amount Balance Status Action…" at bounding box center [176, 120] width 353 height 129
select select "***"
click at [192, 203] on strong "Rp 0,00 (0)" at bounding box center [191, 201] width 21 height 5
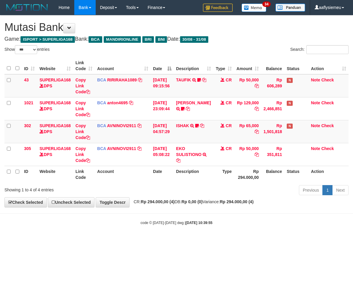
select select "***"
click at [199, 206] on div "**********" at bounding box center [176, 111] width 353 height 192
click at [204, 192] on div "Previous 1 Next" at bounding box center [249, 190] width 197 height 13
click at [263, 193] on div "Previous 1 Next" at bounding box center [249, 190] width 197 height 13
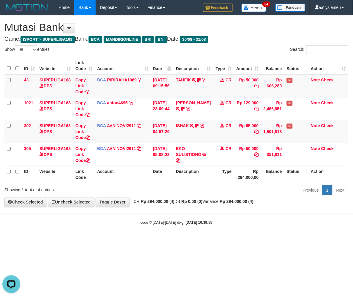
click at [263, 181] on th "Balance" at bounding box center [272, 174] width 23 height 17
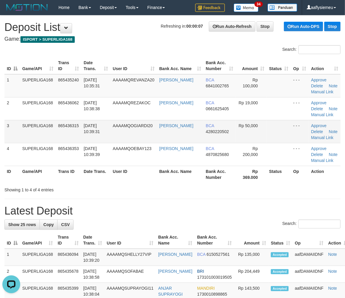
click at [110, 135] on td "[DATE] 10:39:31" at bounding box center [95, 131] width 29 height 23
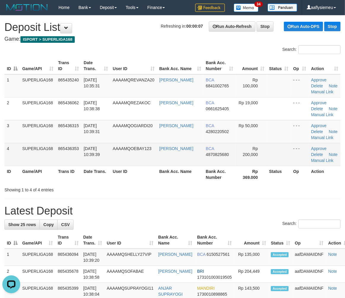
click at [37, 146] on td "SUPERLIGA168" at bounding box center [38, 154] width 36 height 23
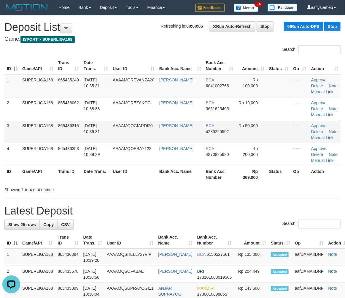
click at [69, 136] on td "865436315" at bounding box center [69, 131] width 26 height 23
